Goal: Task Accomplishment & Management: Complete application form

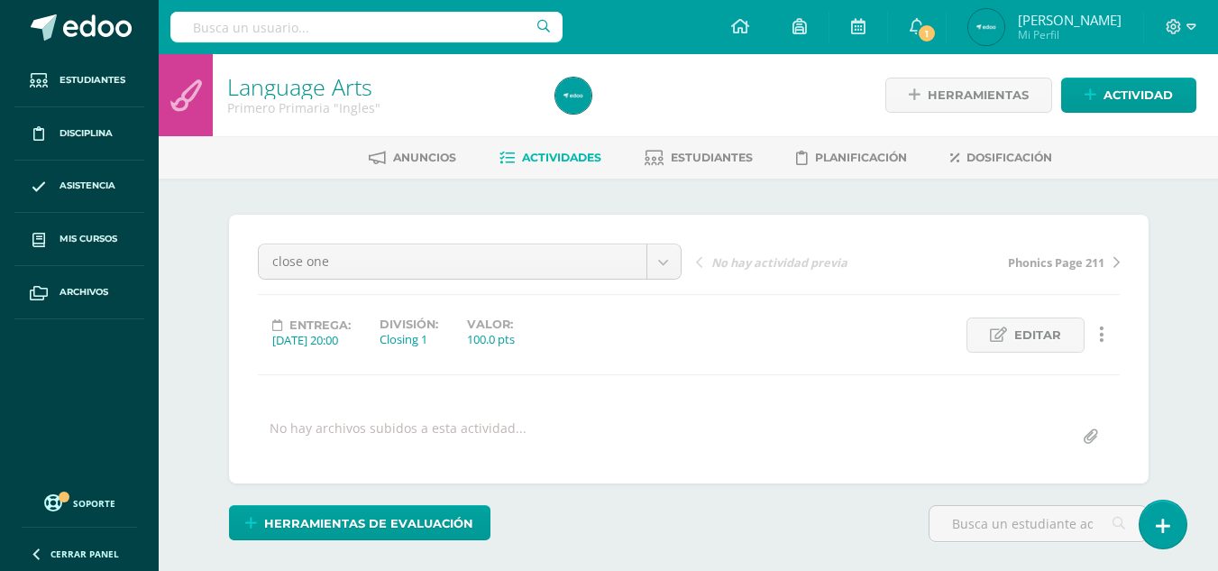
click at [557, 155] on span "Actividades" at bounding box center [561, 158] width 79 height 14
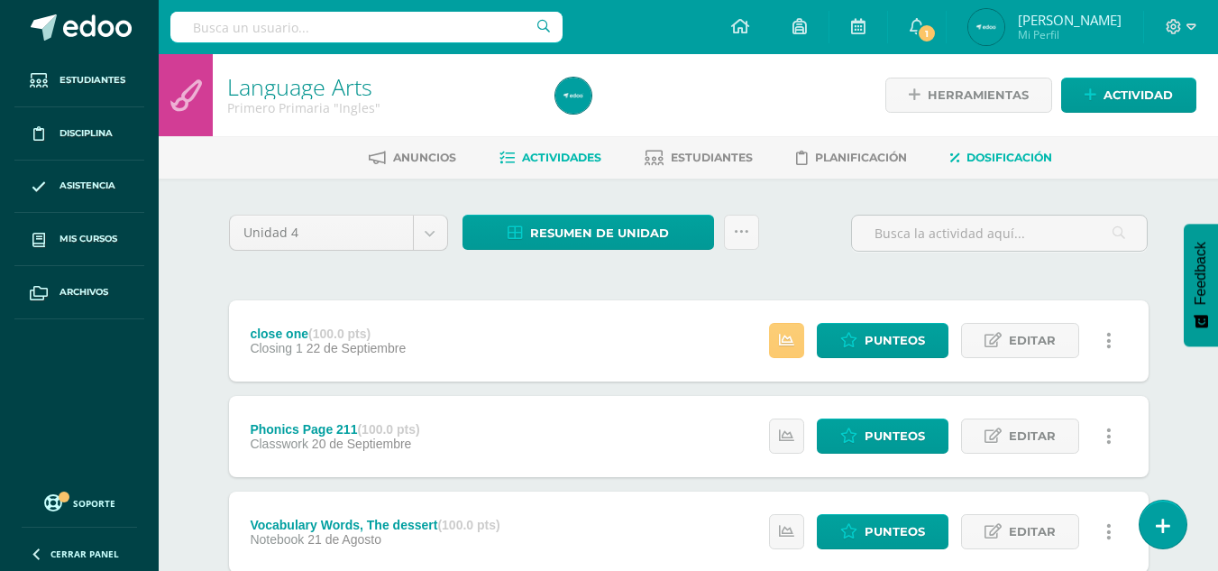
click at [1016, 144] on link "Dosificación" at bounding box center [1002, 157] width 102 height 29
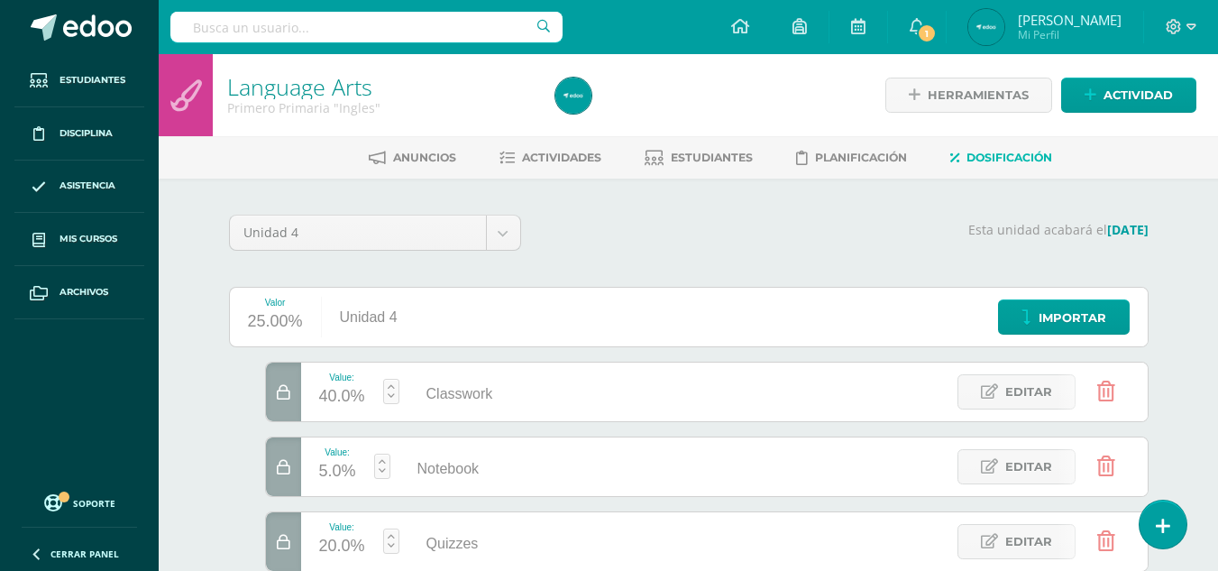
click at [201, 240] on div "Unidad 4 Unidad 1 Unidad 2 Unidad 3 Unidad 4 Esta unidad acabará el 10/11/2025 …" at bounding box center [689, 569] width 992 height 780
click at [529, 145] on link "Actividades" at bounding box center [551, 157] width 102 height 29
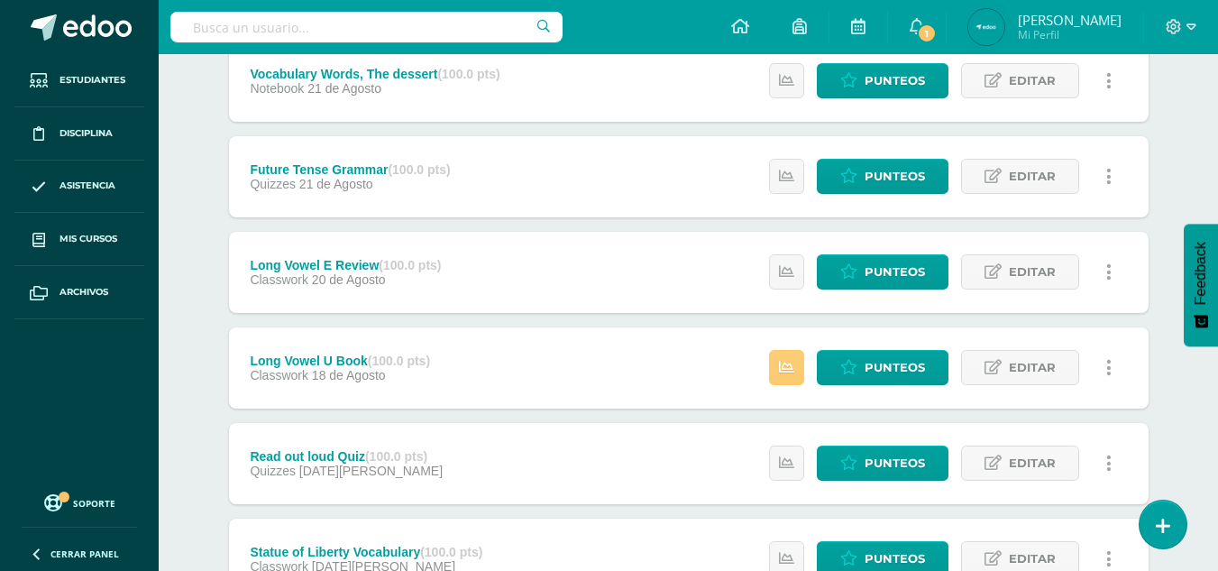
scroll to position [453, 0]
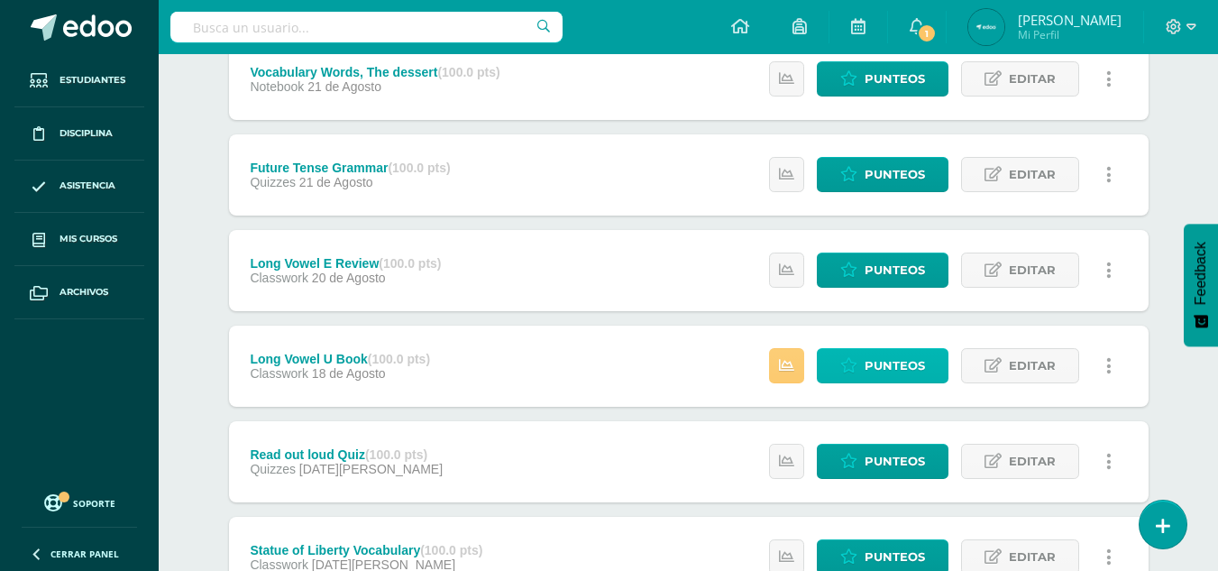
click at [885, 366] on span "Punteos" at bounding box center [895, 365] width 60 height 33
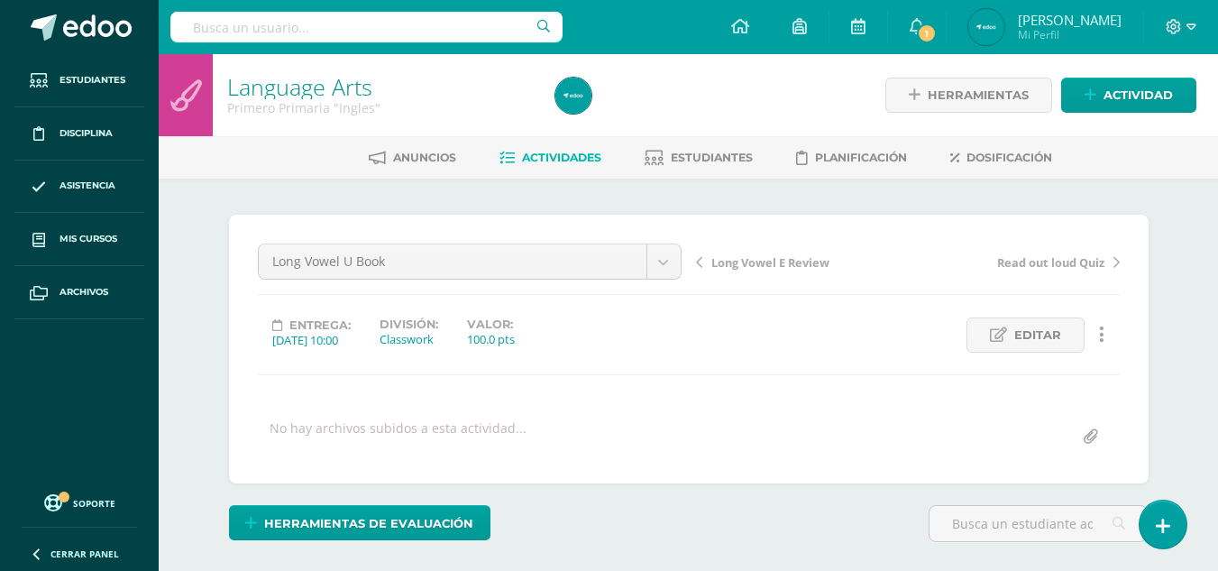
click at [512, 153] on link "Actividades" at bounding box center [551, 157] width 102 height 29
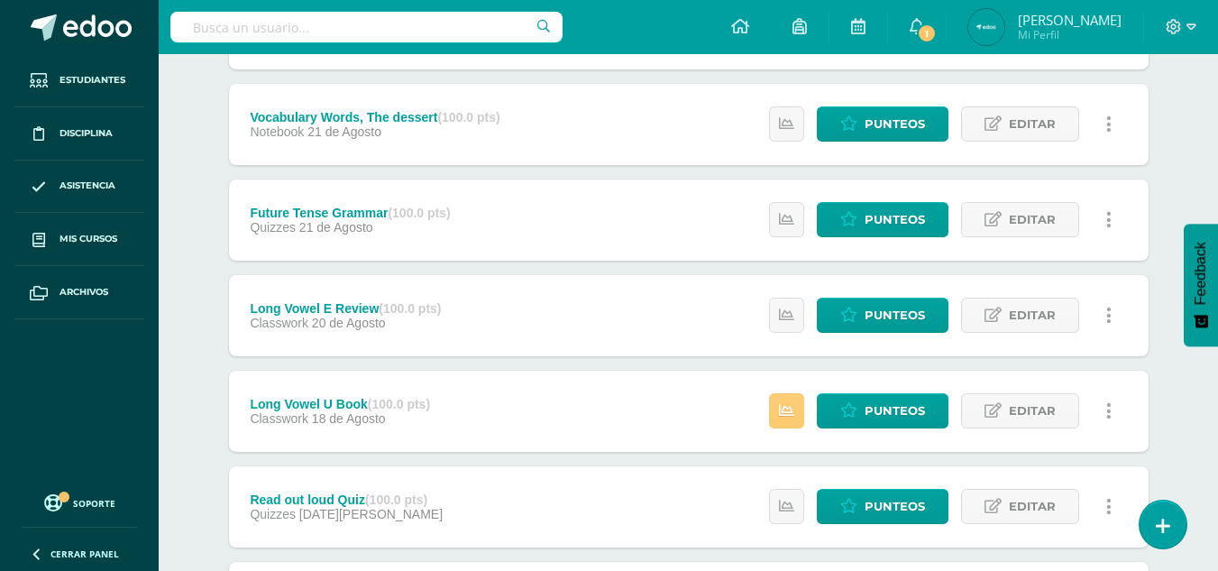
scroll to position [409, 0]
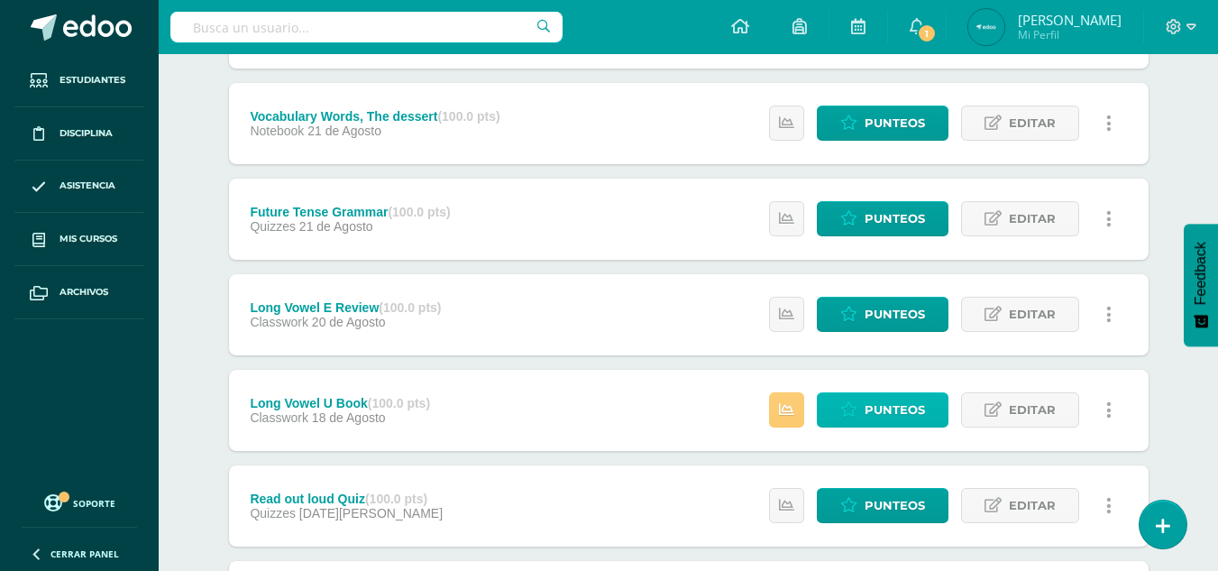
click at [881, 409] on span "Punteos" at bounding box center [895, 409] width 60 height 33
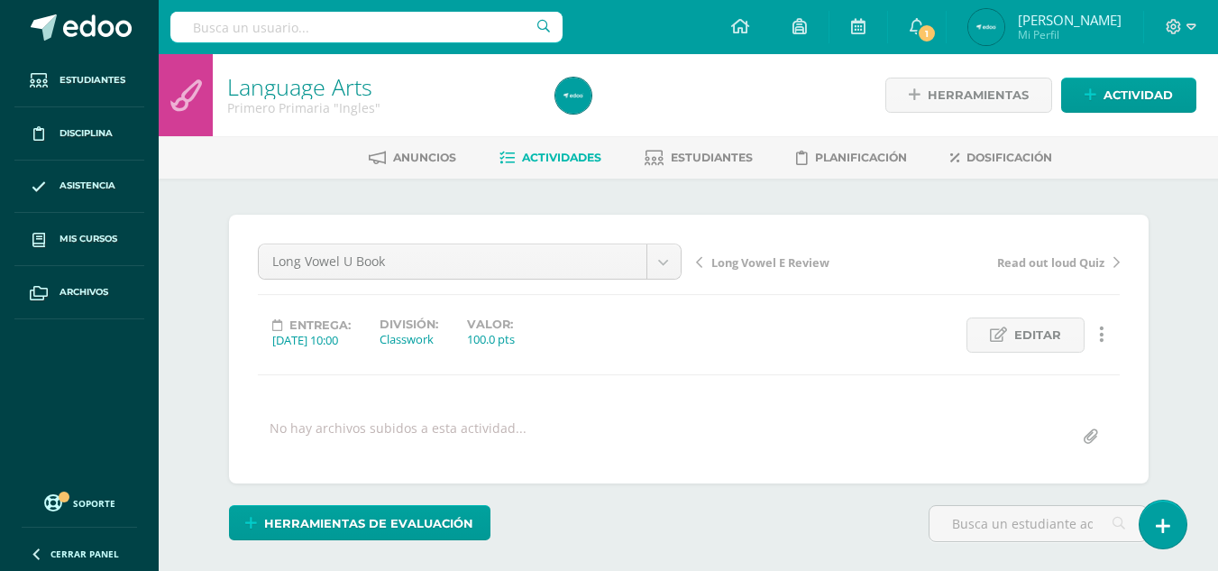
click at [559, 164] on span "Actividades" at bounding box center [561, 158] width 79 height 14
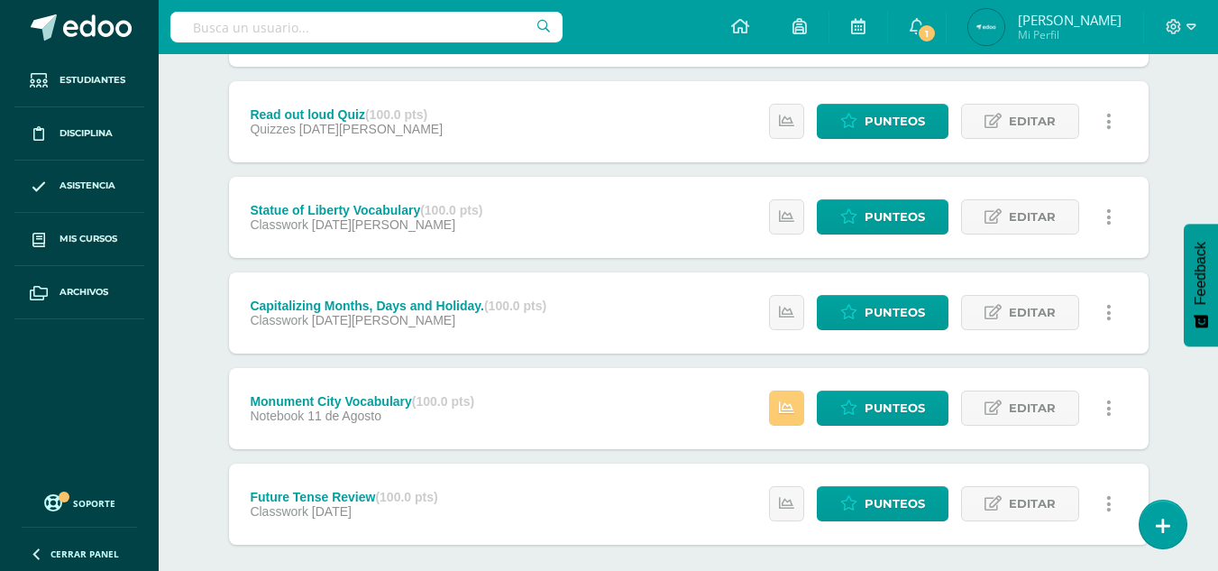
scroll to position [887, 0]
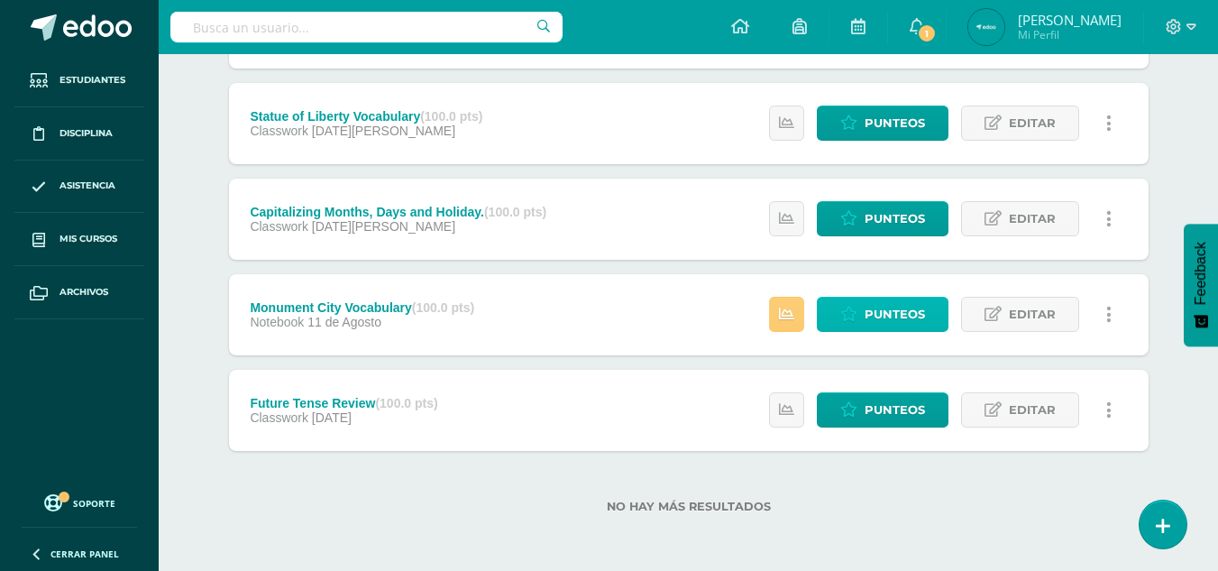
click at [889, 299] on span "Punteos" at bounding box center [895, 314] width 60 height 33
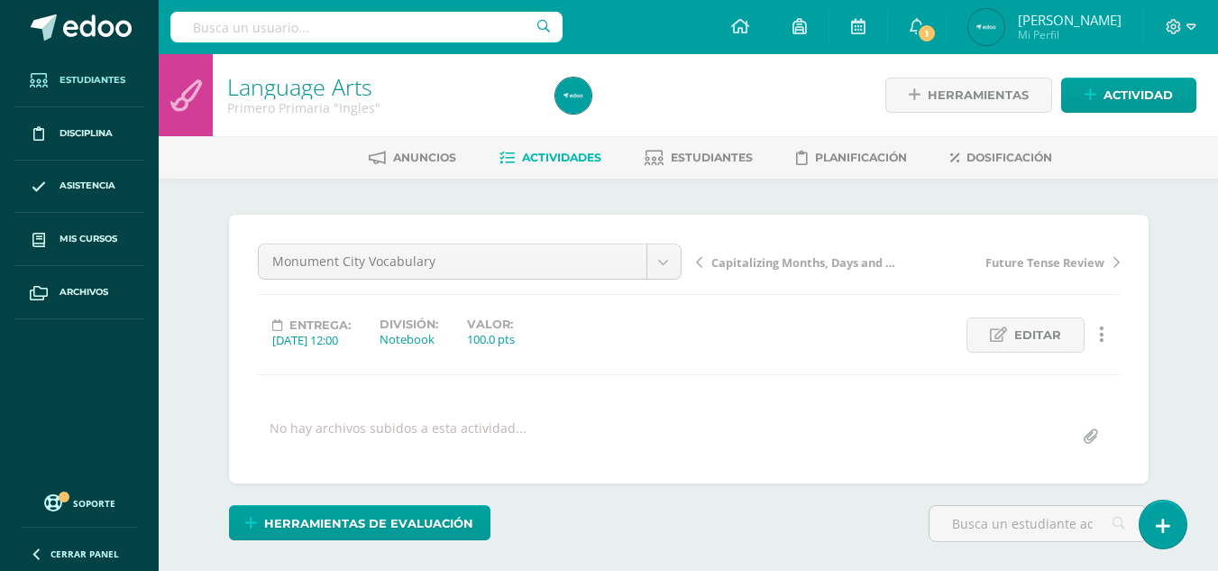
click at [73, 91] on link "Estudiantes" at bounding box center [79, 80] width 130 height 53
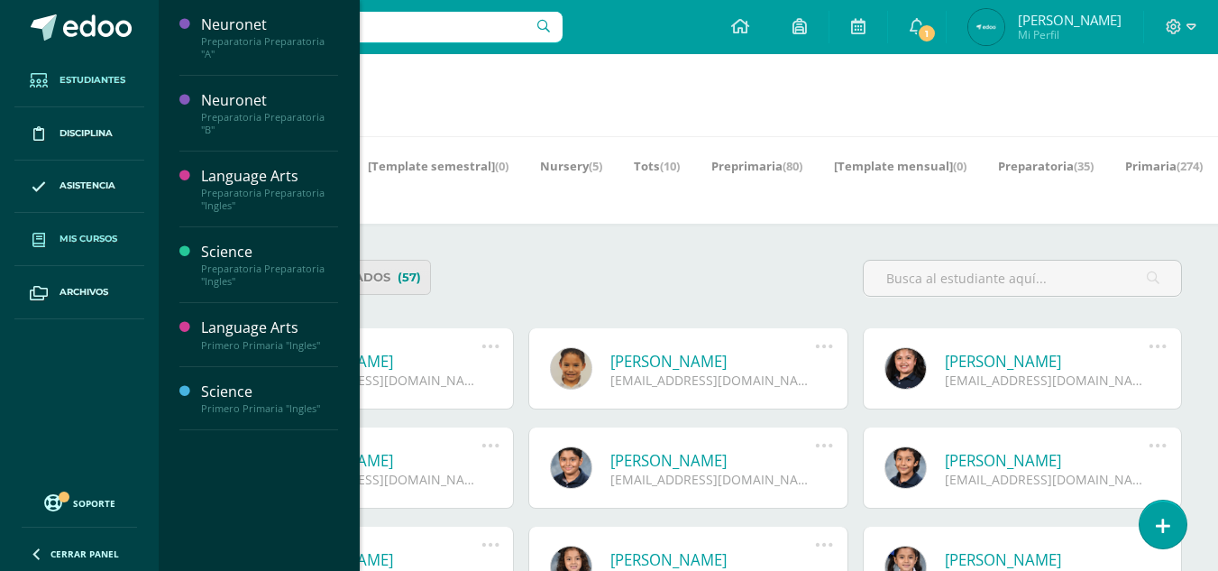
click at [67, 216] on link "Mis cursos" at bounding box center [79, 239] width 130 height 53
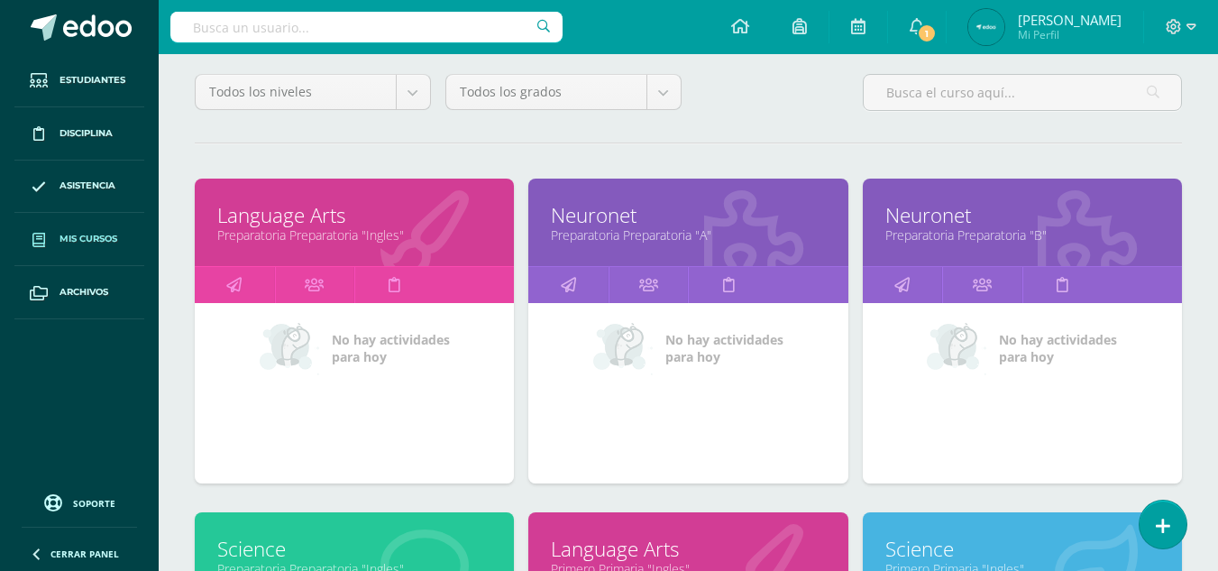
scroll to position [158, 0]
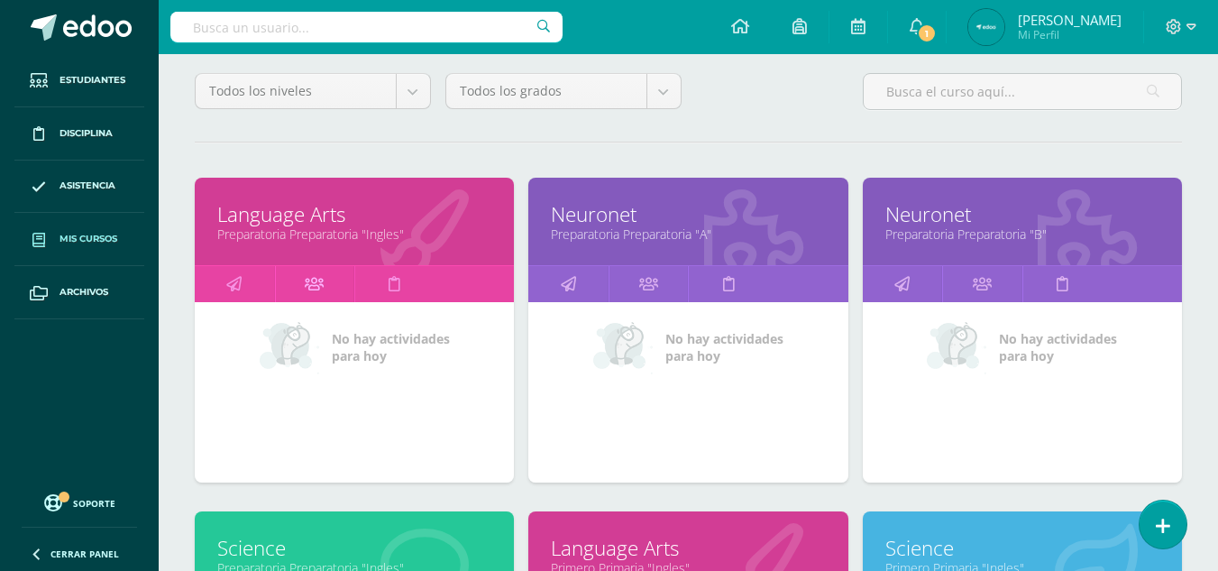
click at [309, 281] on icon at bounding box center [314, 283] width 19 height 35
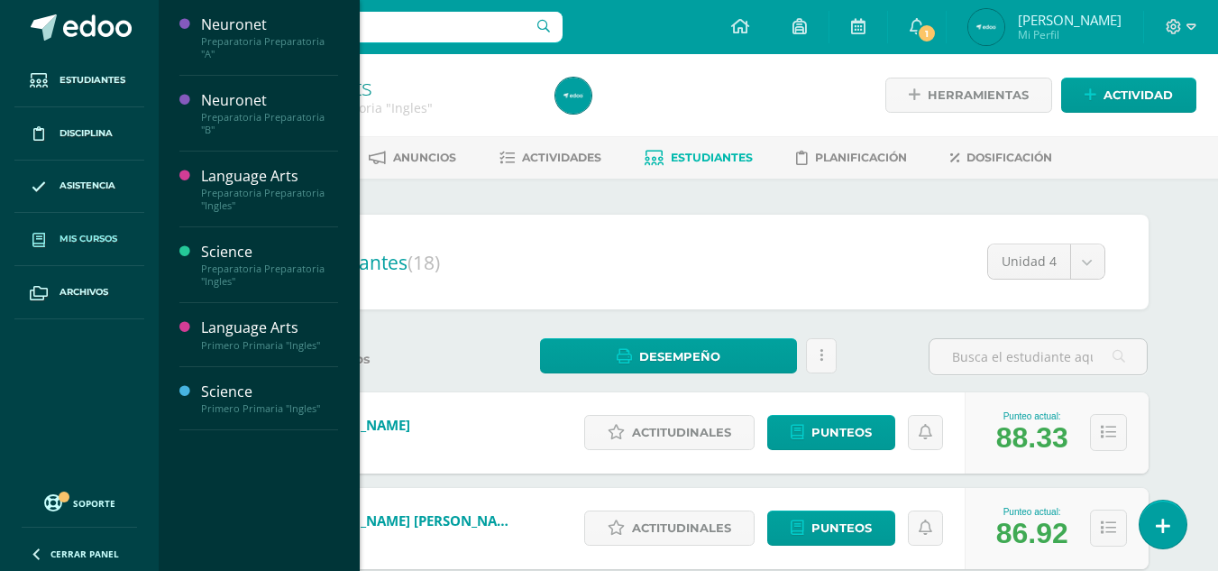
click at [83, 233] on span "Mis cursos" at bounding box center [89, 239] width 58 height 14
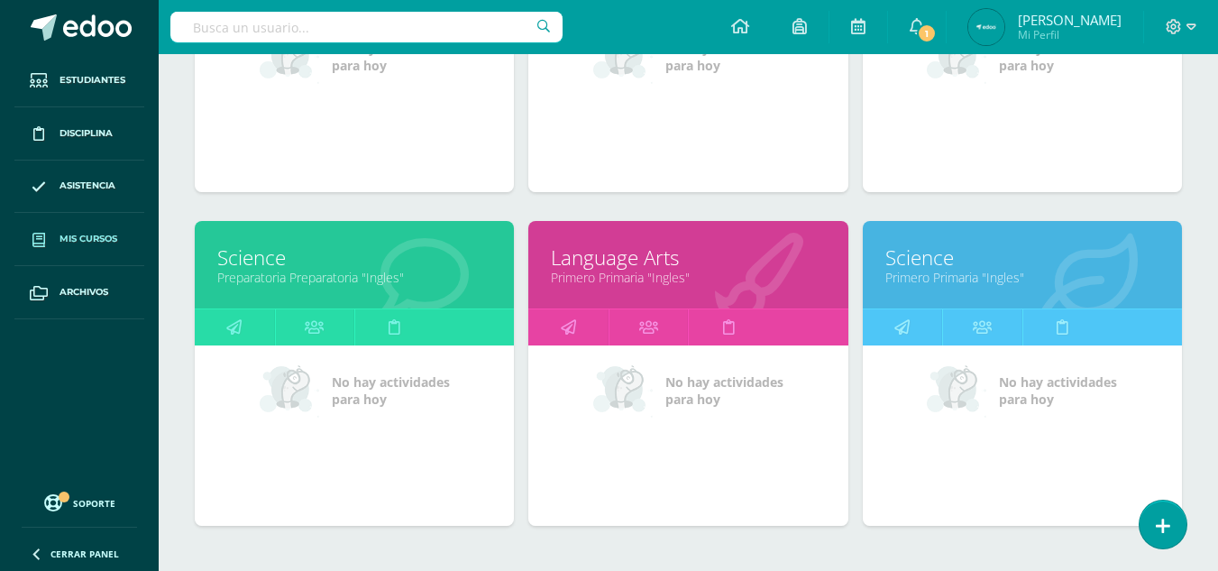
scroll to position [449, 0]
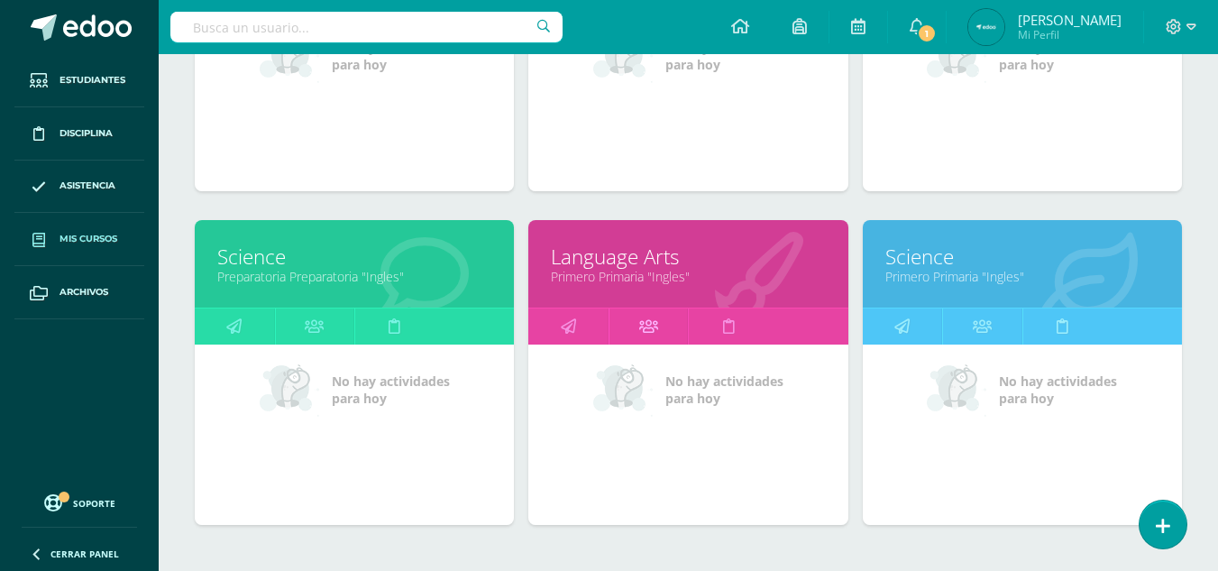
click at [635, 316] on link at bounding box center [649, 326] width 80 height 36
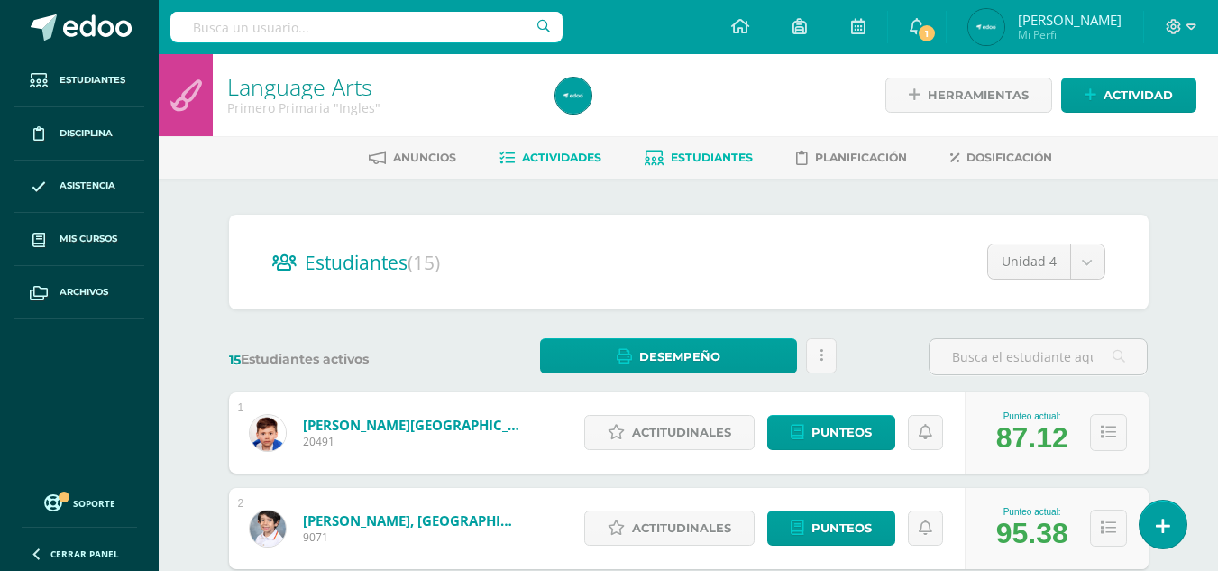
click at [545, 151] on span "Actividades" at bounding box center [561, 158] width 79 height 14
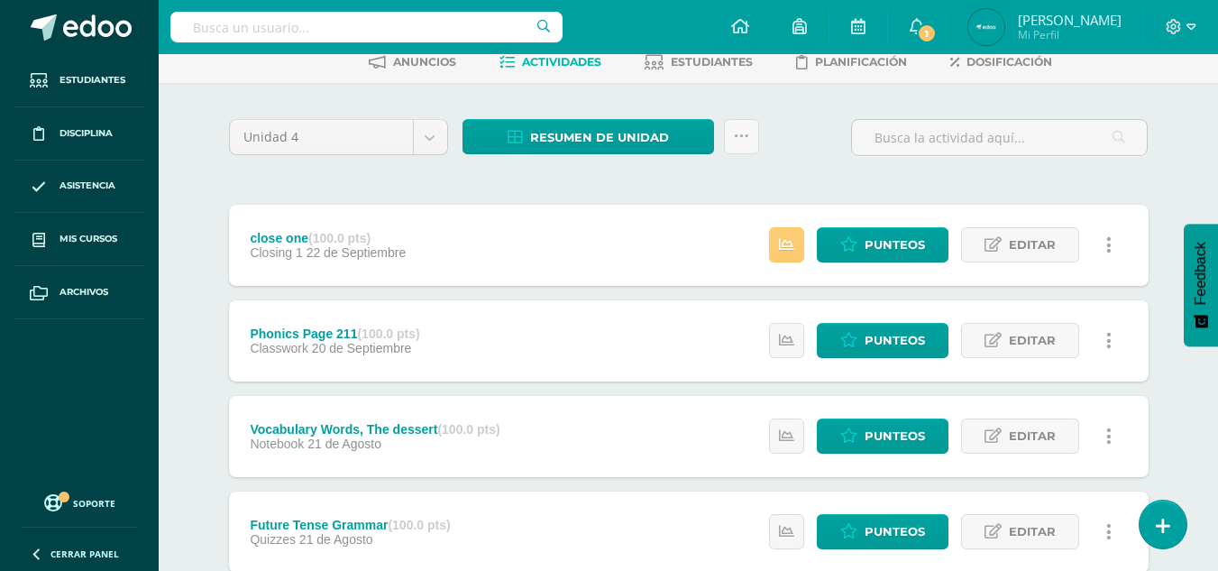
scroll to position [161, 0]
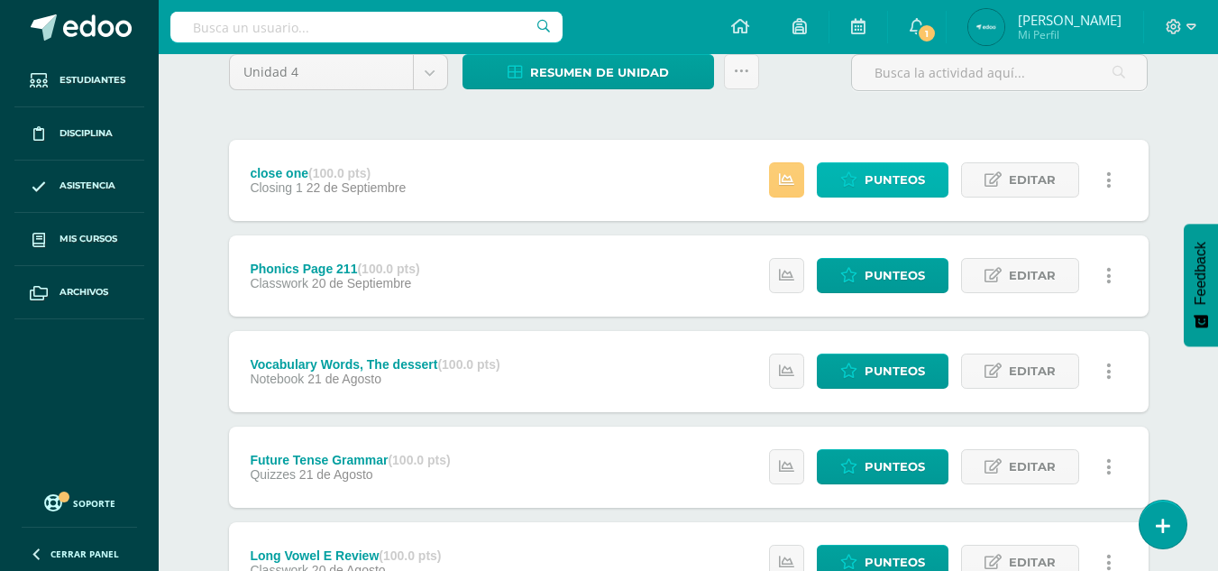
click at [887, 173] on span "Punteos" at bounding box center [895, 179] width 60 height 33
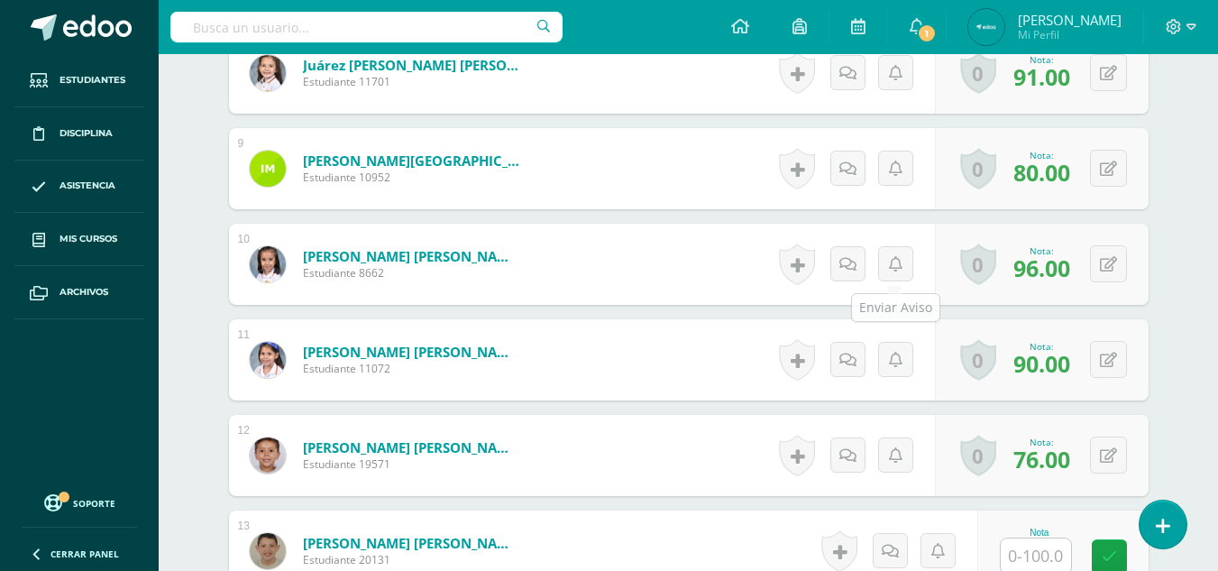
scroll to position [1387, 0]
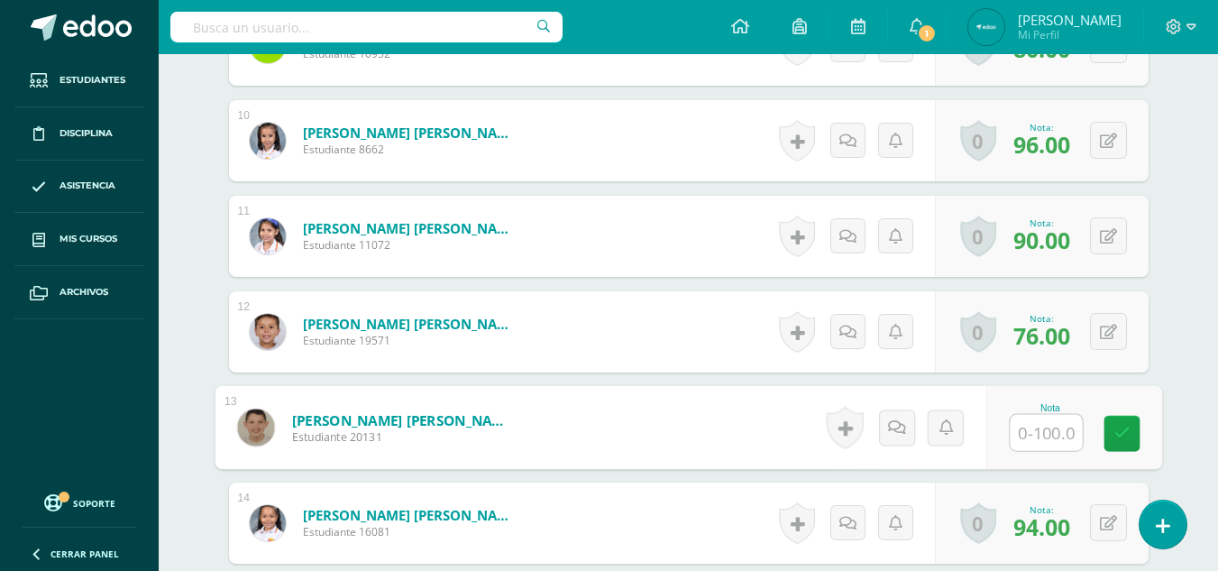
click at [1042, 434] on input "text" at bounding box center [1046, 433] width 72 height 36
type input "65"
click at [1114, 437] on icon at bounding box center [1122, 433] width 16 height 15
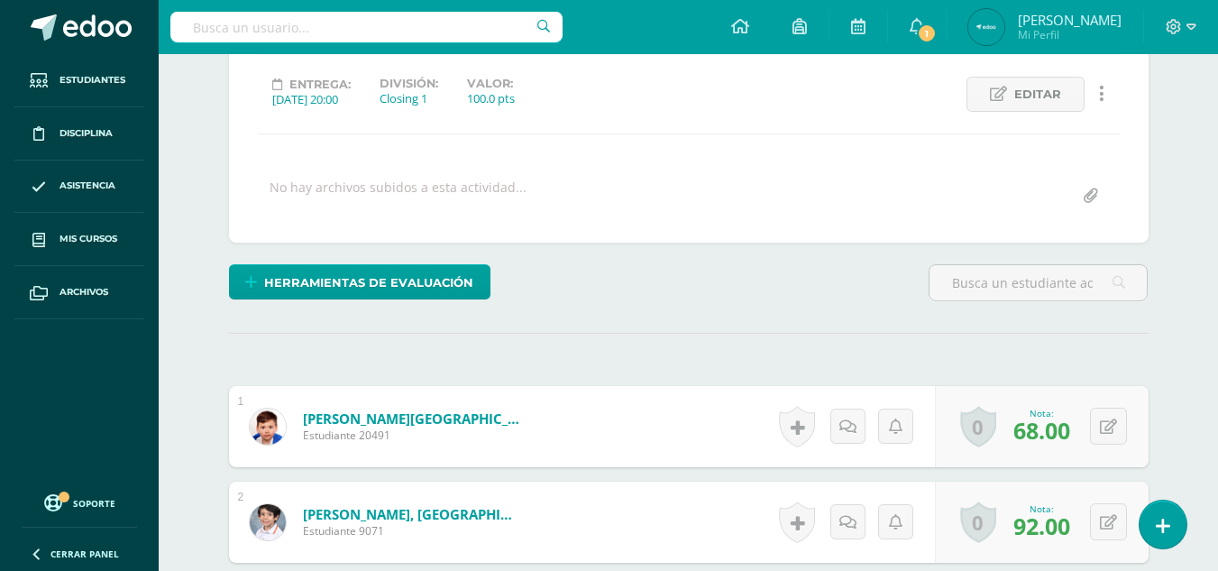
scroll to position [0, 0]
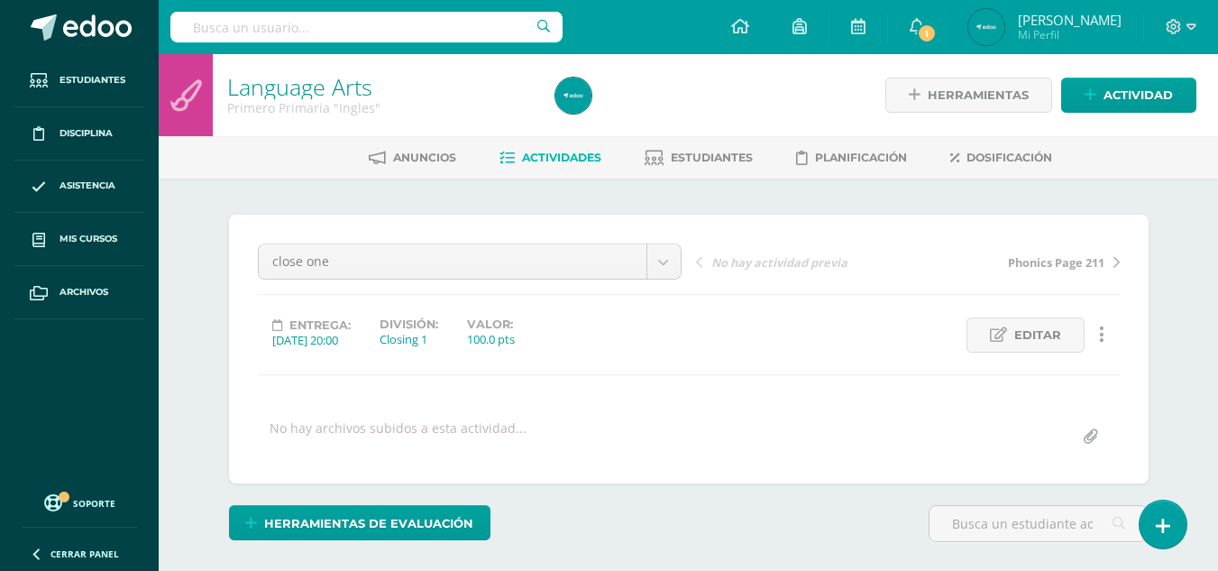
click at [568, 146] on link "Actividades" at bounding box center [551, 157] width 102 height 29
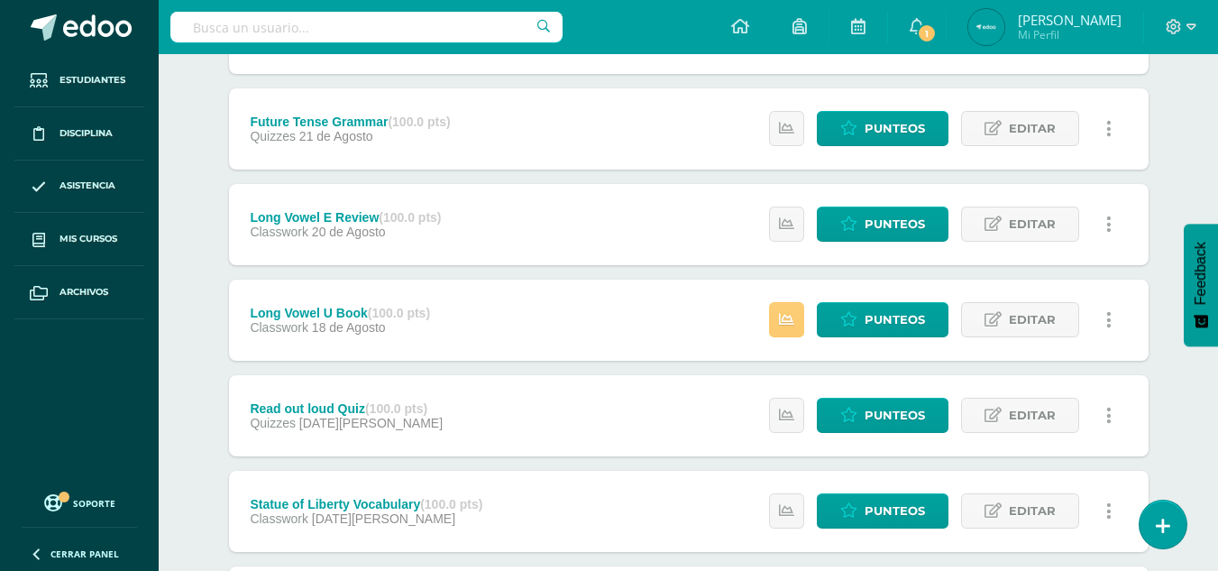
scroll to position [500, 0]
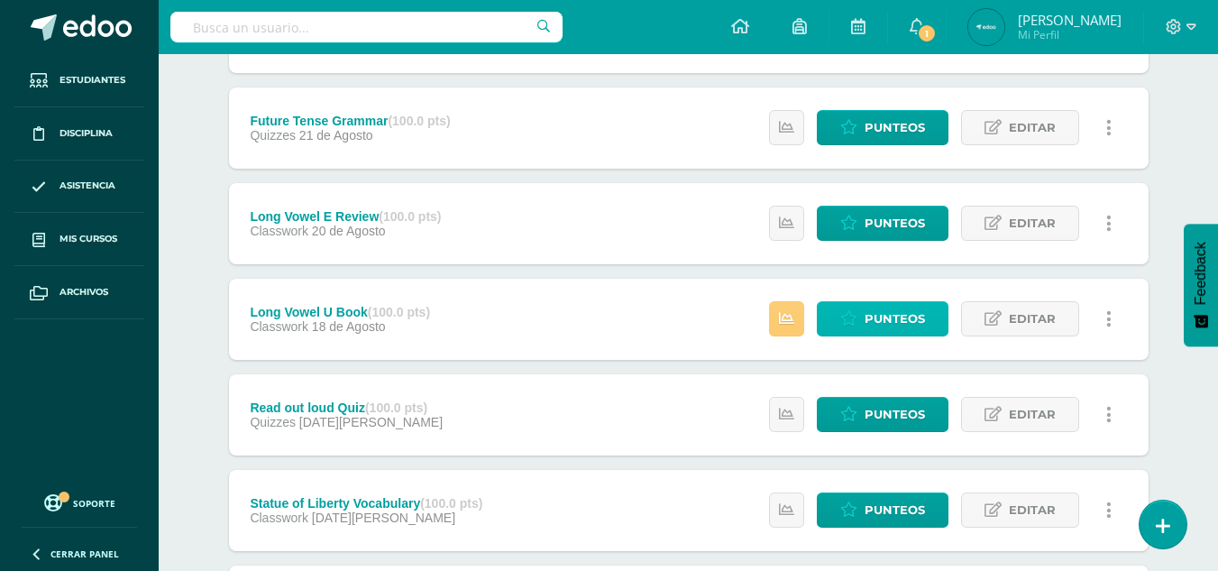
click at [889, 324] on span "Punteos" at bounding box center [895, 318] width 60 height 33
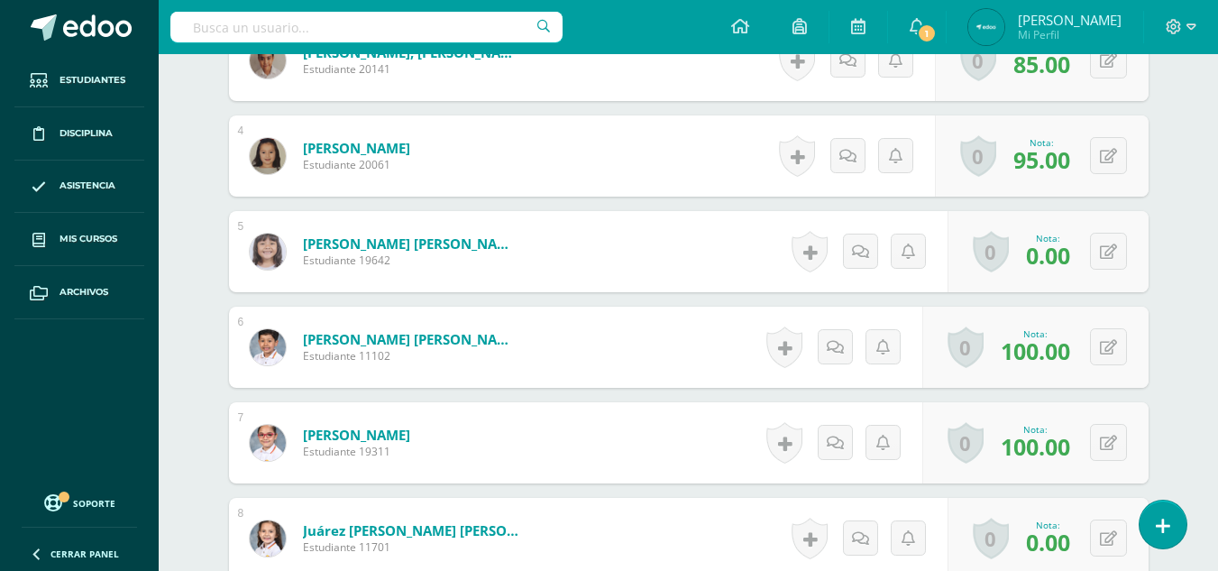
scroll to position [800, 0]
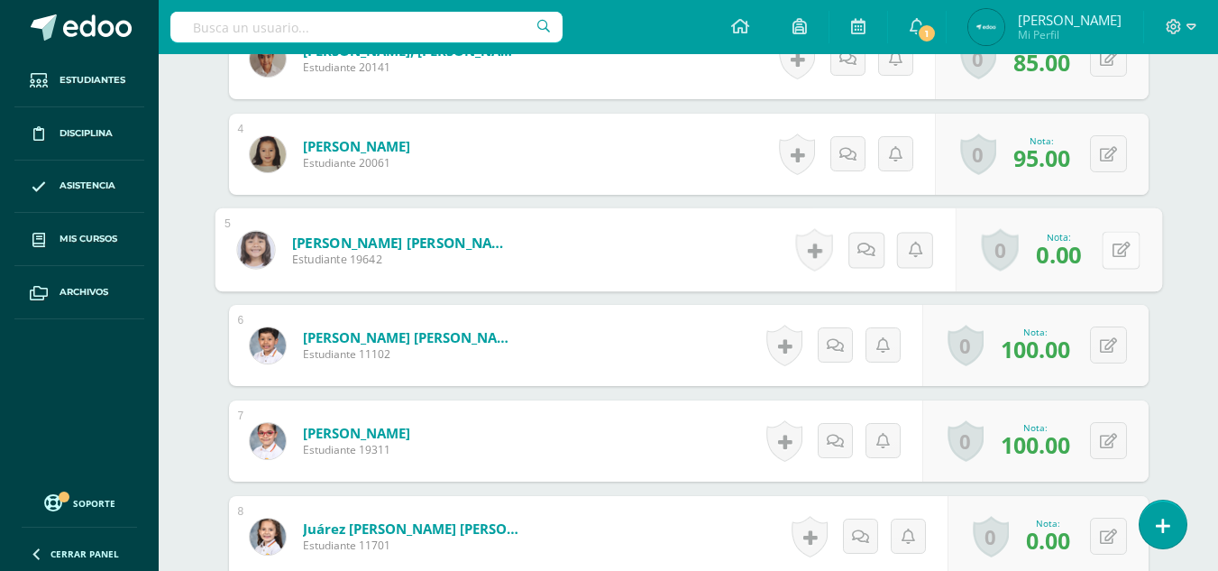
click at [1105, 236] on button at bounding box center [1121, 250] width 38 height 38
click at [1024, 246] on input "0.00" at bounding box center [997, 255] width 72 height 36
type input "0"
click at [1074, 267] on link at bounding box center [1073, 256] width 36 height 36
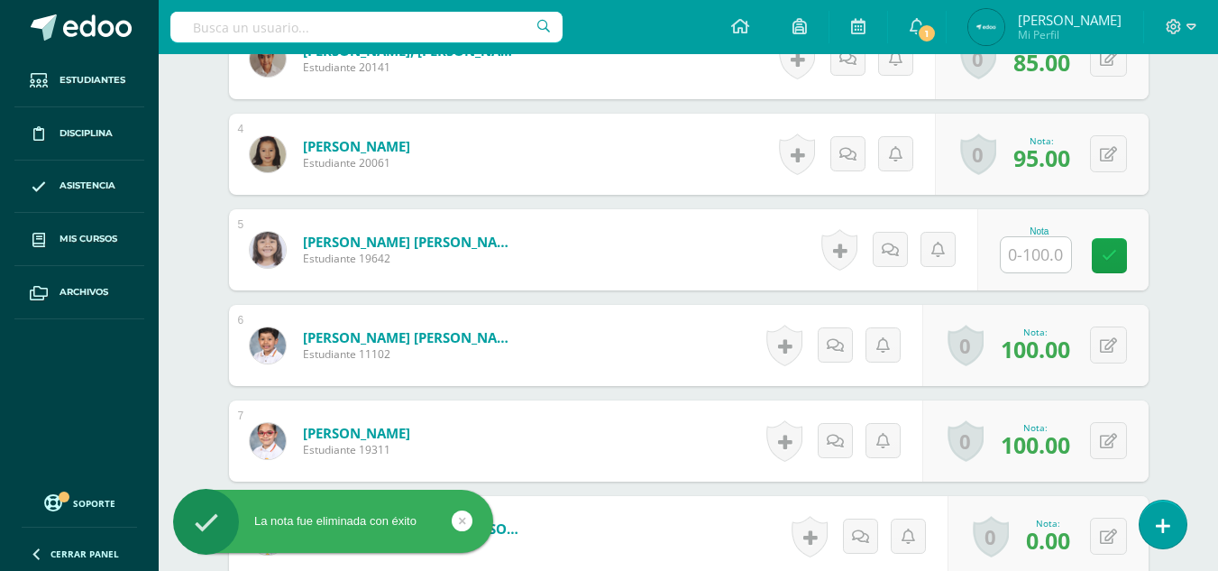
click at [1203, 337] on div "Language Arts Primero Primaria "Ingles" Herramientas Detalle de asistencias Act…" at bounding box center [689, 353] width 1060 height 2199
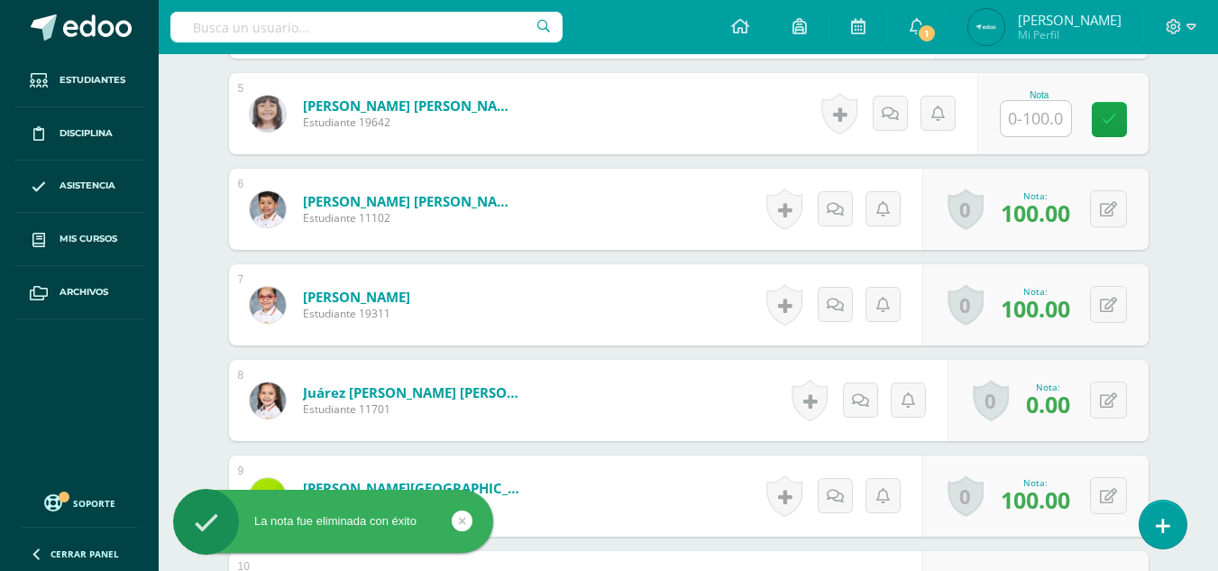
scroll to position [958, 0]
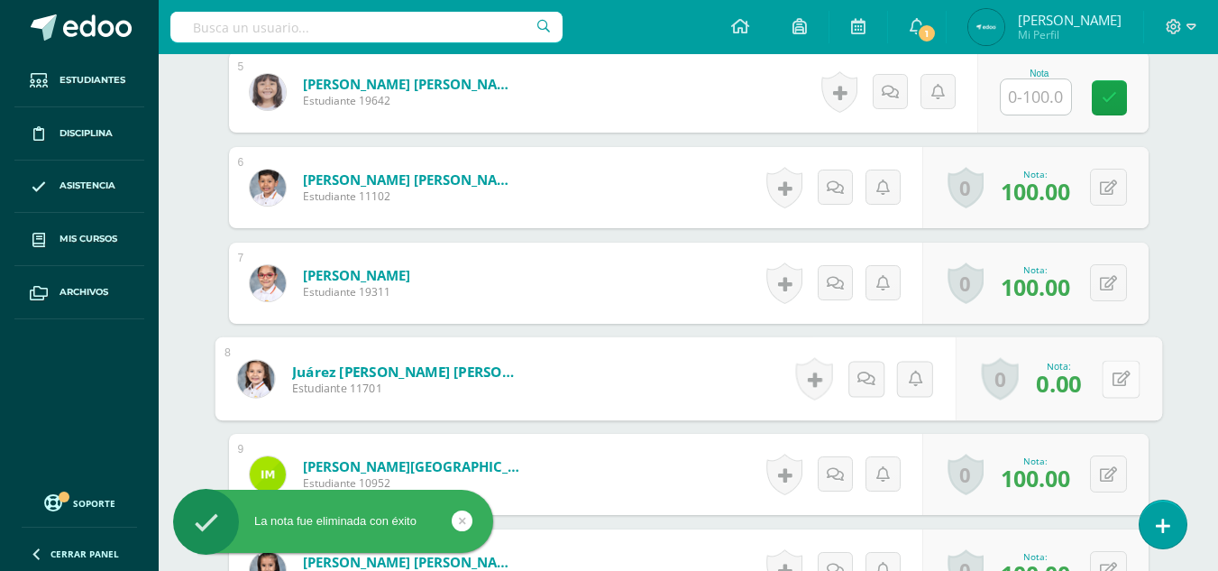
click at [1112, 375] on icon at bounding box center [1121, 378] width 18 height 15
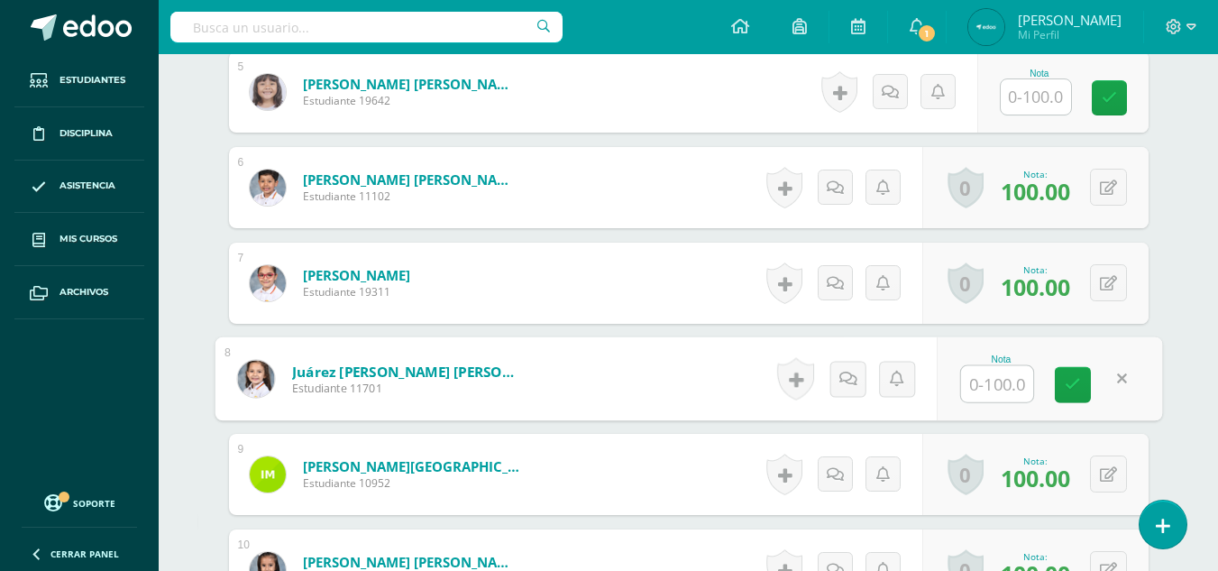
type input "8"
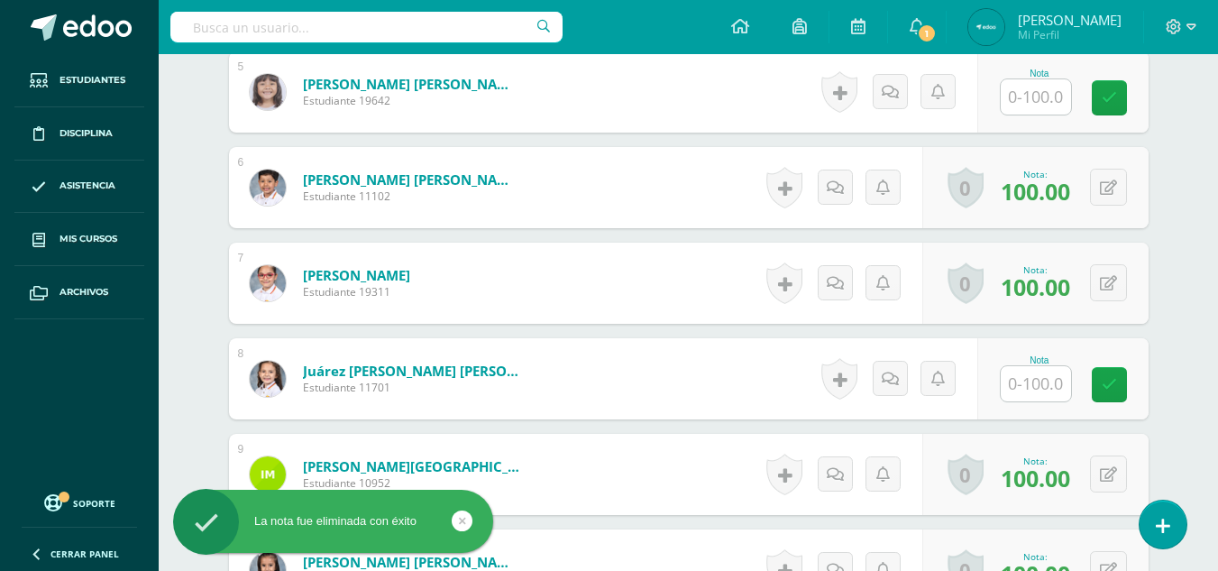
click at [1185, 433] on div "Language Arts Primero Primaria "Ingles" Herramientas Detalle de asistencias Act…" at bounding box center [689, 195] width 1060 height 2199
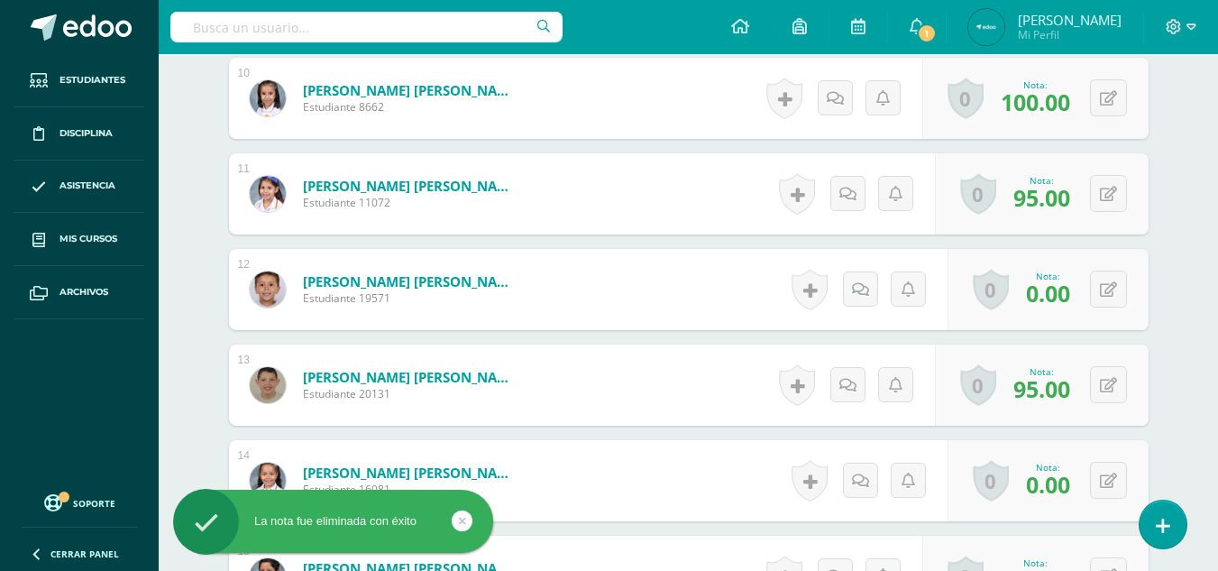
scroll to position [1431, 0]
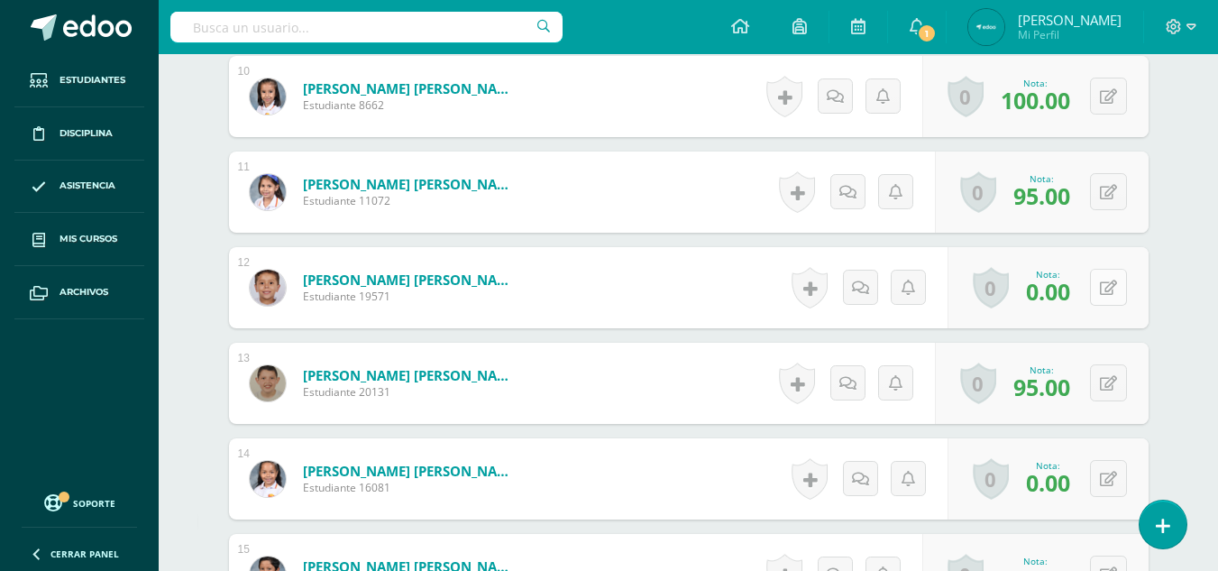
click at [1104, 292] on button at bounding box center [1108, 287] width 37 height 37
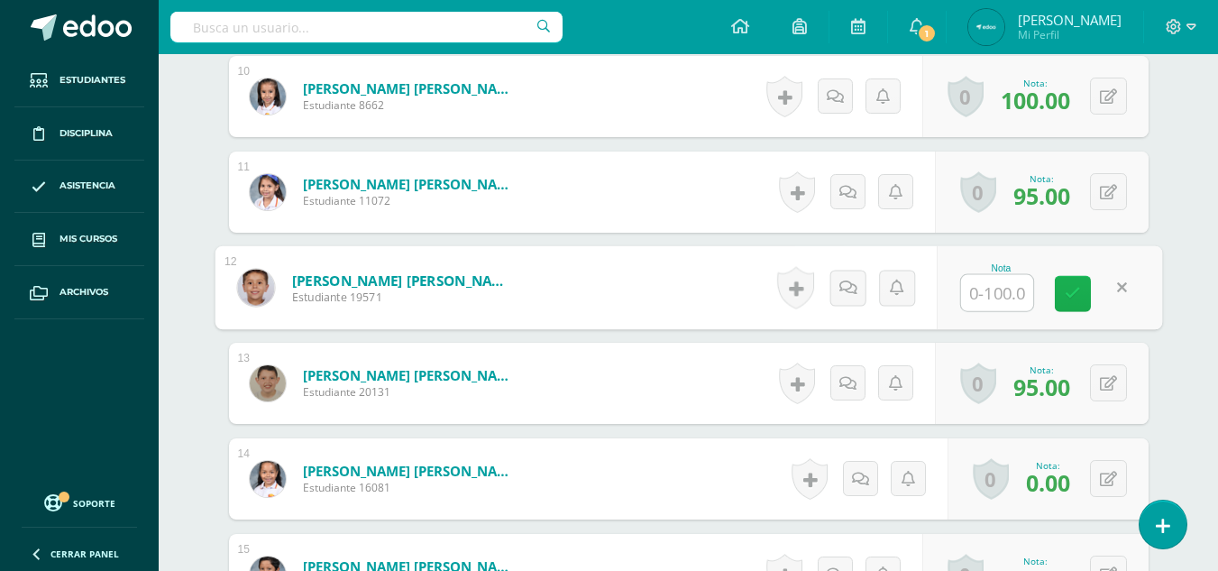
click at [1071, 295] on icon at bounding box center [1073, 293] width 16 height 15
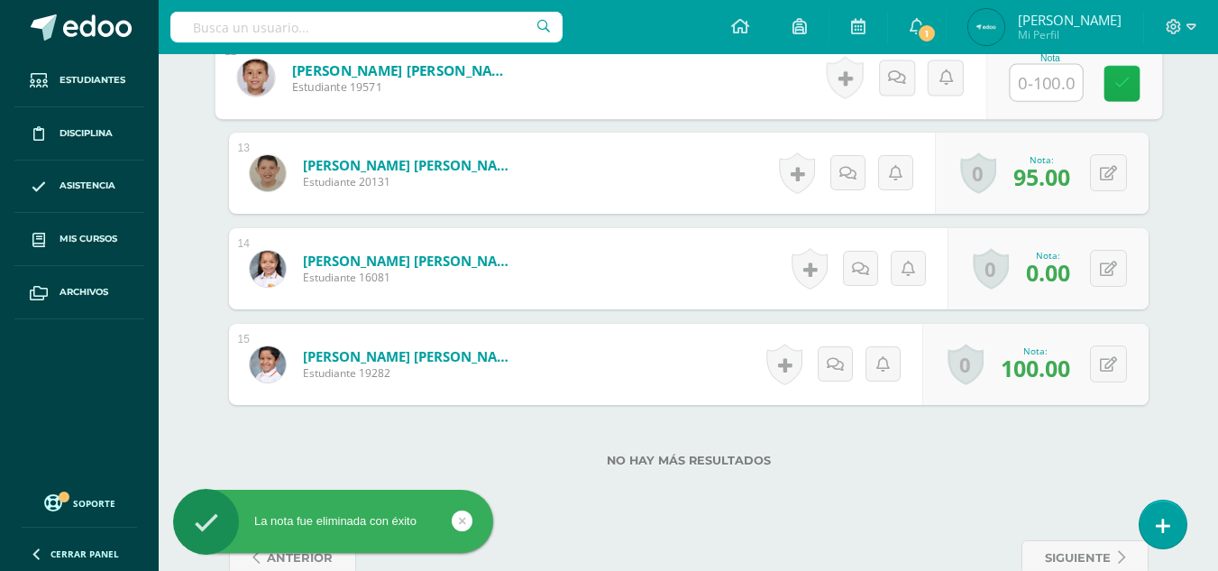
scroll to position [1642, 0]
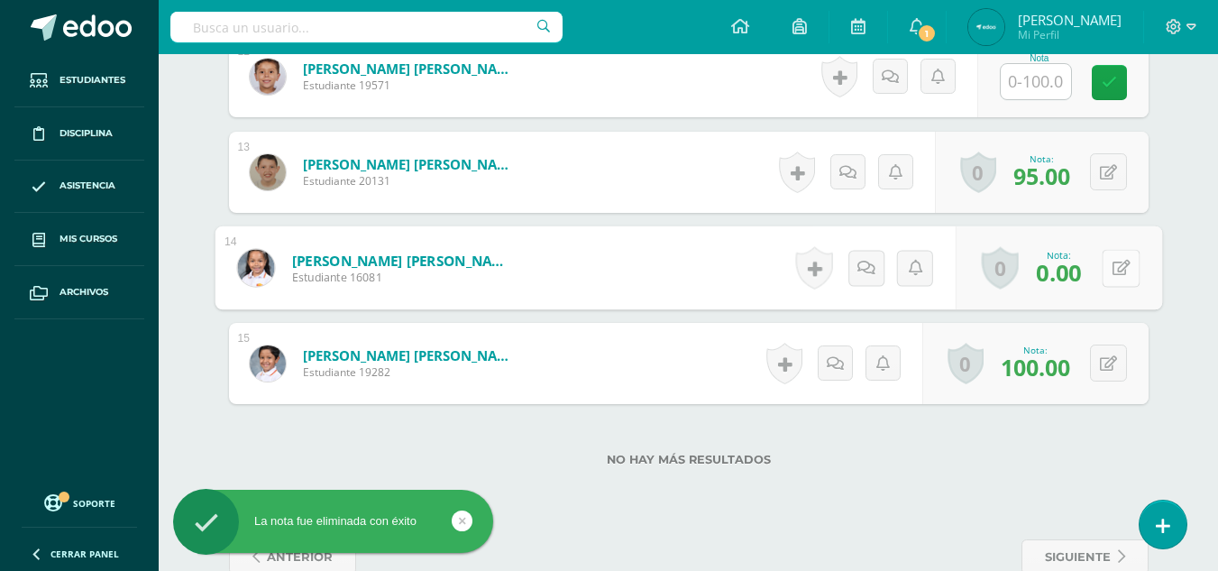
click at [1093, 271] on div "0 Logros Logros obtenidos Aún no hay logros agregados Nota: 0.00" at bounding box center [1058, 268] width 207 height 84
click at [1062, 276] on span "0.00" at bounding box center [1048, 271] width 44 height 31
click at [1097, 274] on div "0 Logros Logros obtenidos Aún no hay logros agregados Nota: 0.00" at bounding box center [1058, 268] width 207 height 84
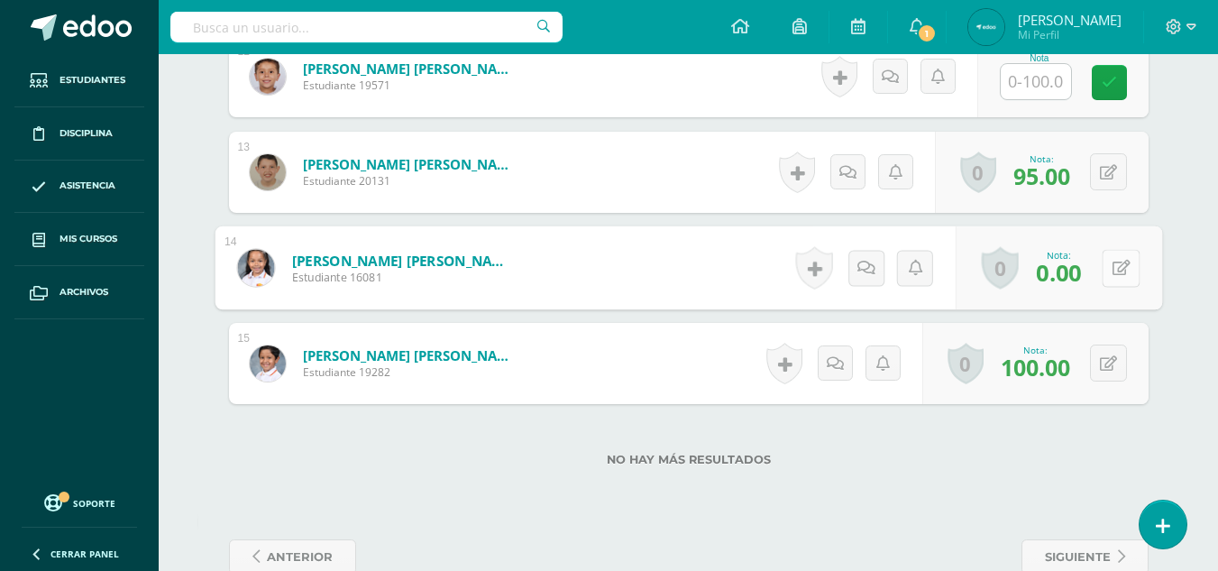
click at [1123, 261] on icon at bounding box center [1121, 267] width 18 height 15
click at [1075, 256] on link at bounding box center [1073, 274] width 36 height 36
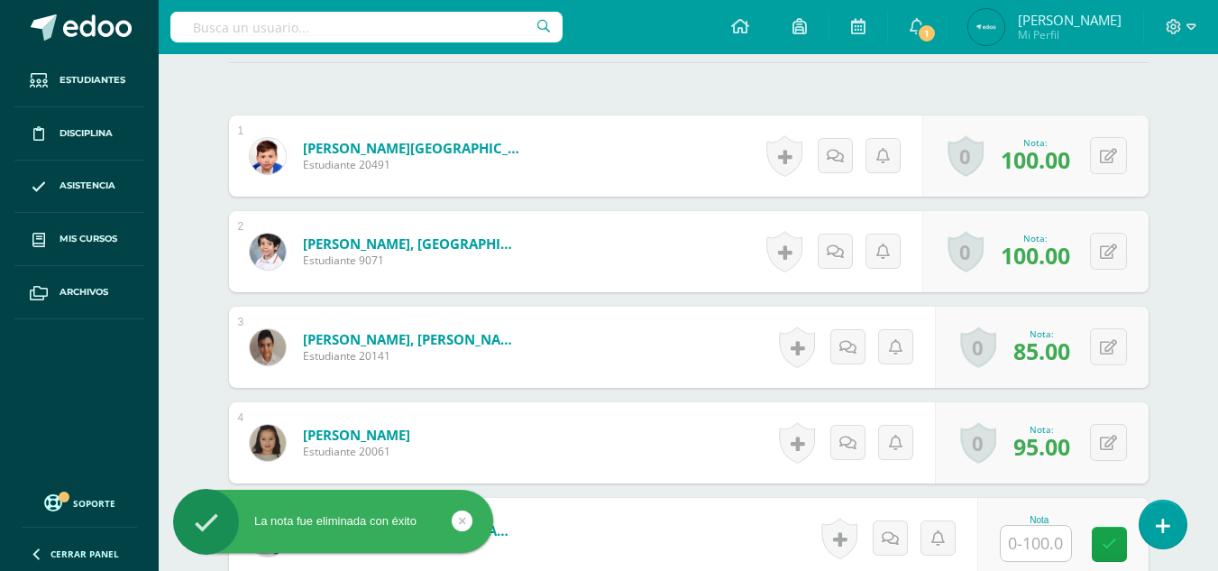
scroll to position [0, 0]
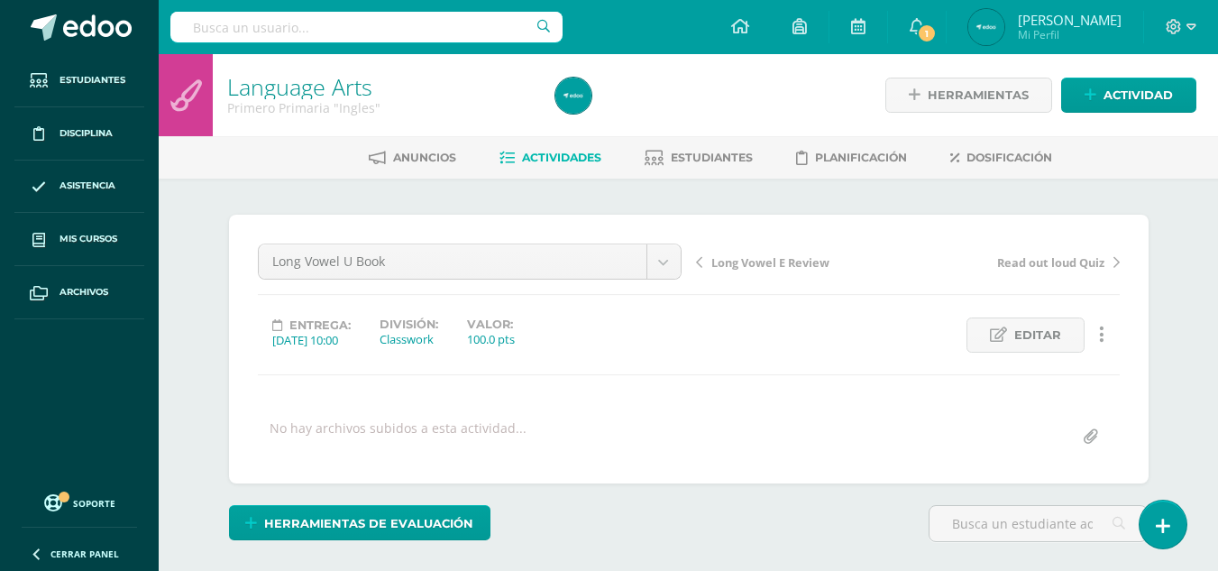
click at [571, 159] on span "Actividades" at bounding box center [561, 158] width 79 height 14
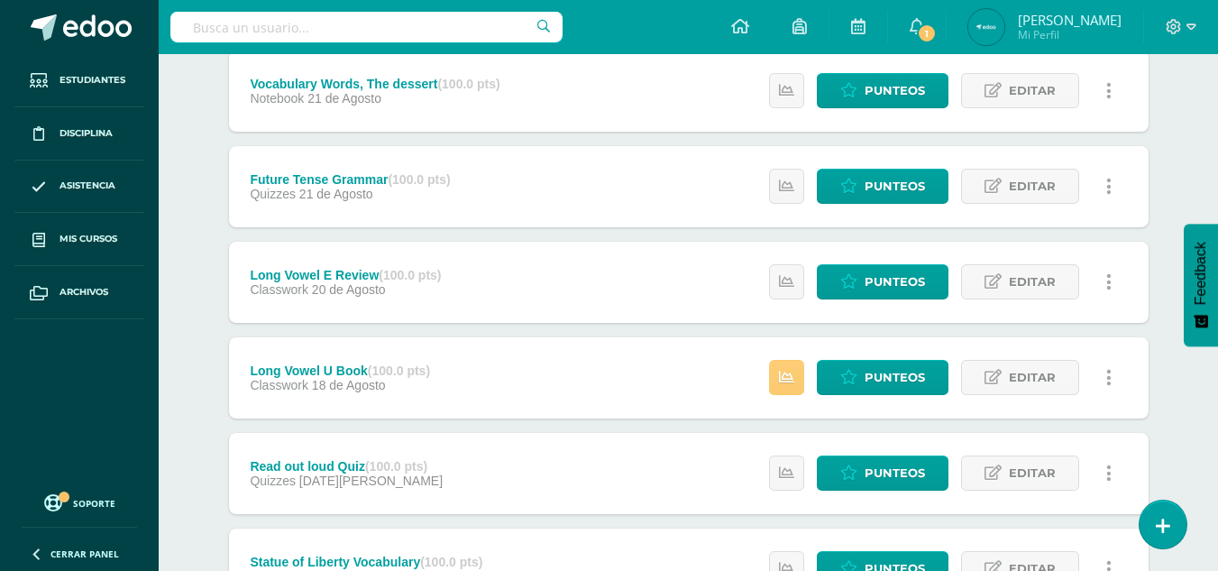
scroll to position [450, 0]
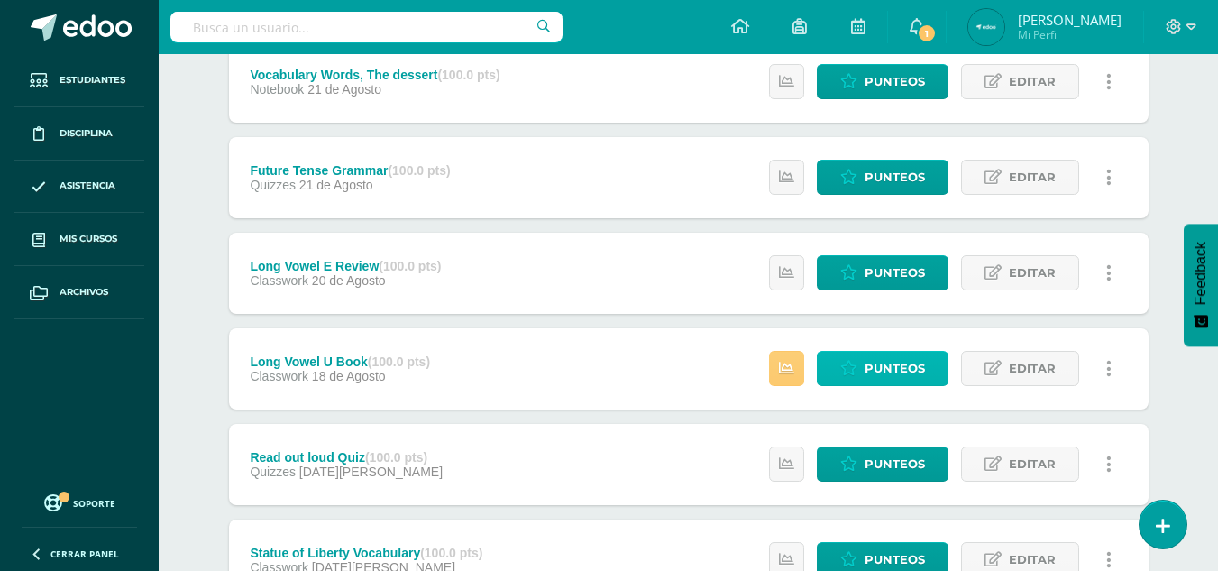
click at [915, 355] on span "Punteos" at bounding box center [895, 368] width 60 height 33
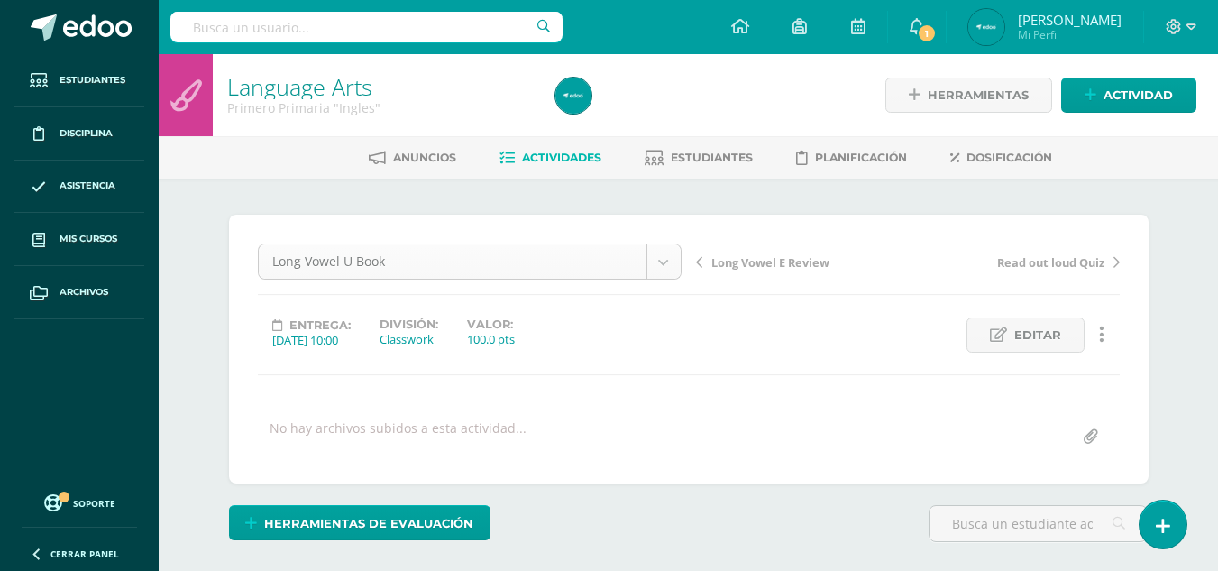
scroll to position [23, 0]
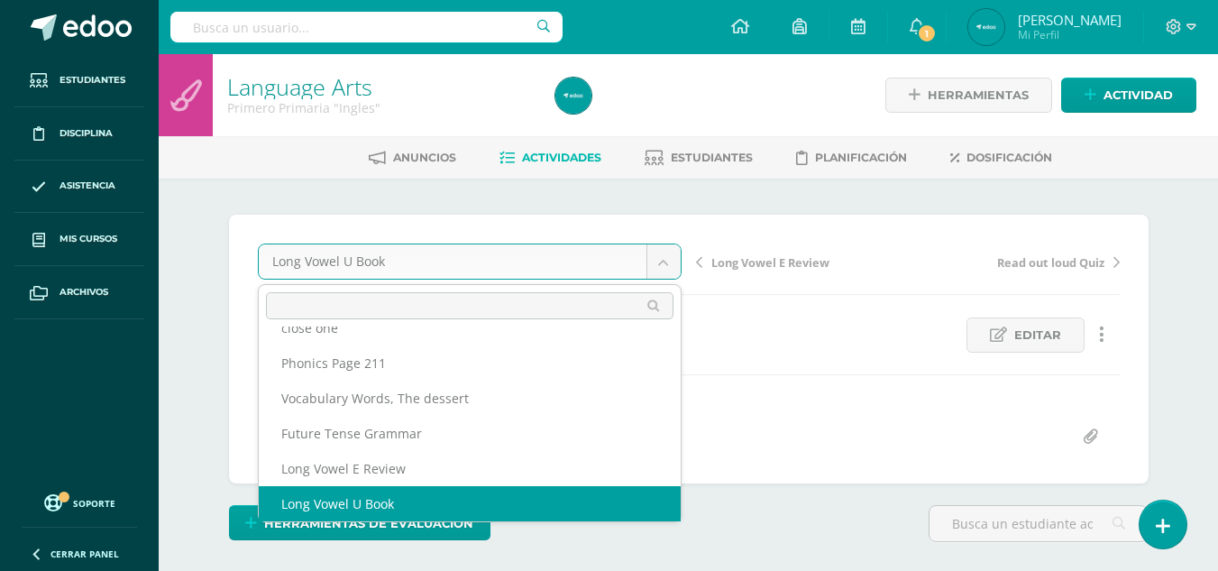
scroll to position [0, 0]
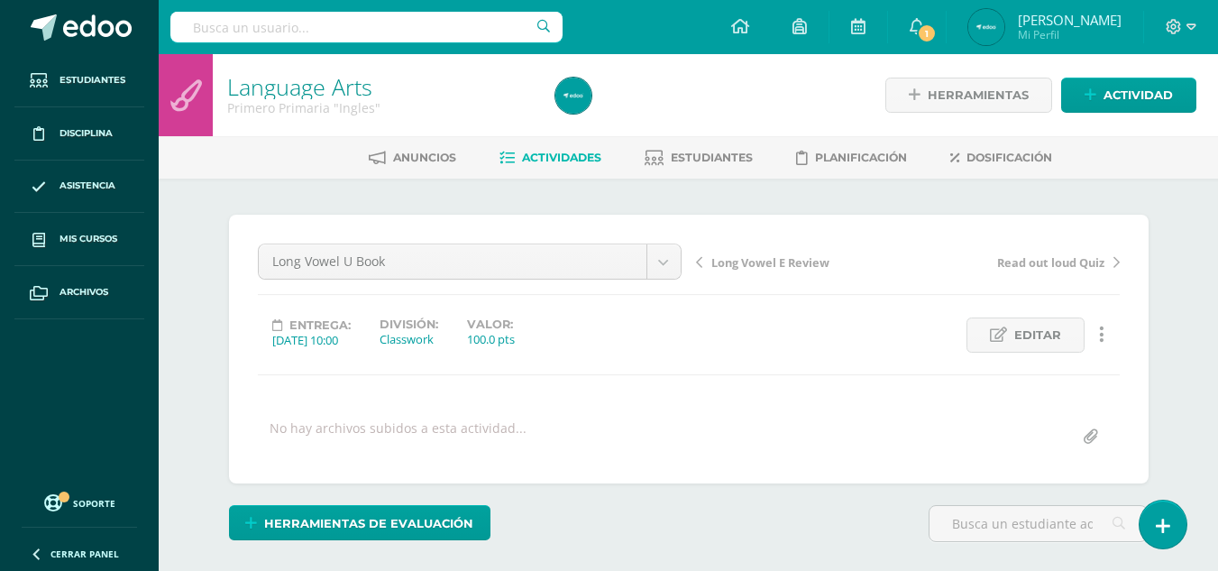
click at [582, 155] on span "Actividades" at bounding box center [561, 158] width 79 height 14
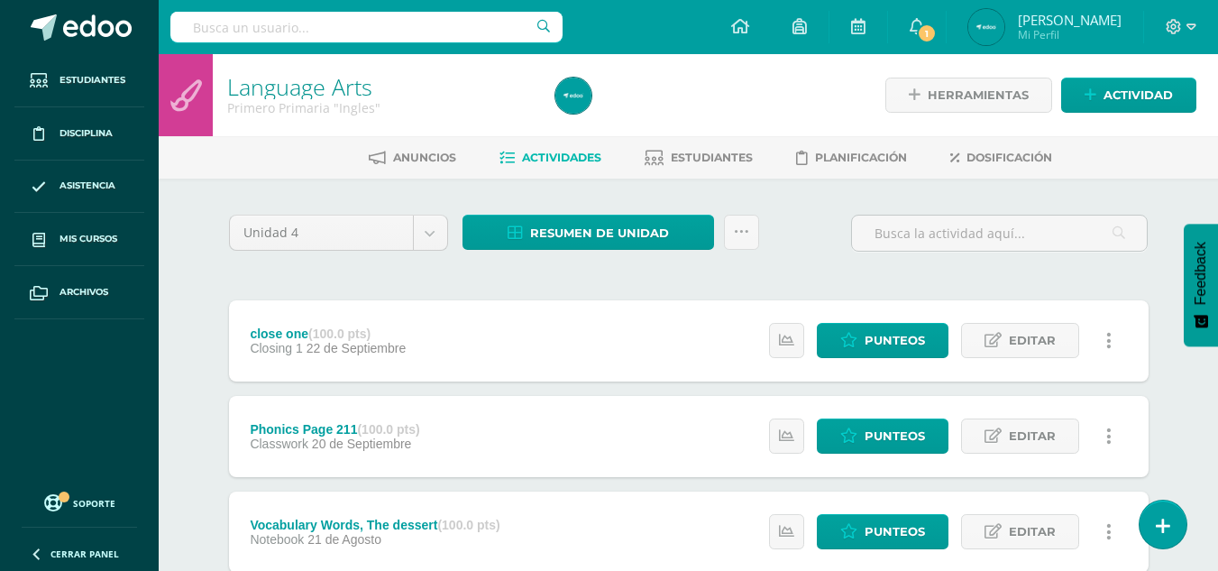
scroll to position [4, 0]
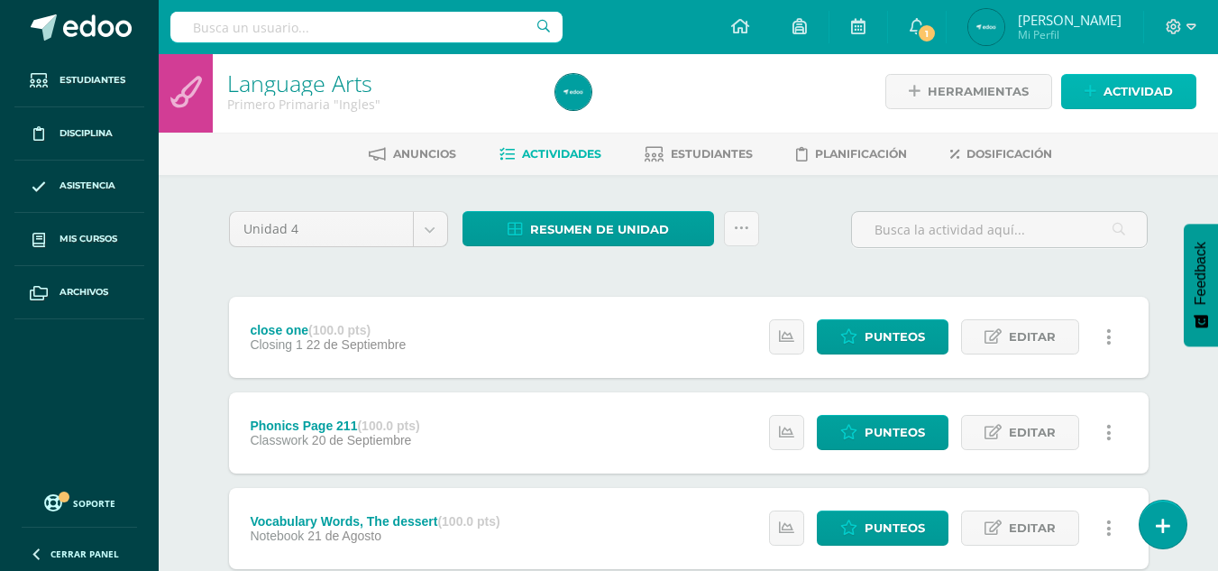
click at [1103, 87] on link "Actividad" at bounding box center [1129, 91] width 135 height 35
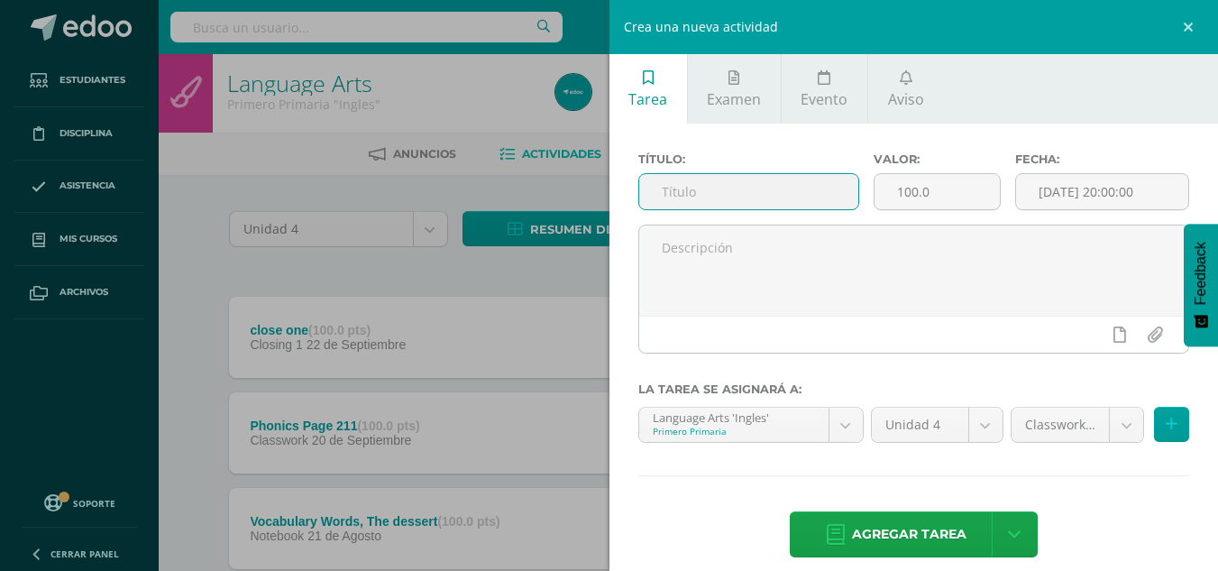
click at [671, 198] on input "text" at bounding box center [748, 191] width 219 height 35
type input "Notebook"
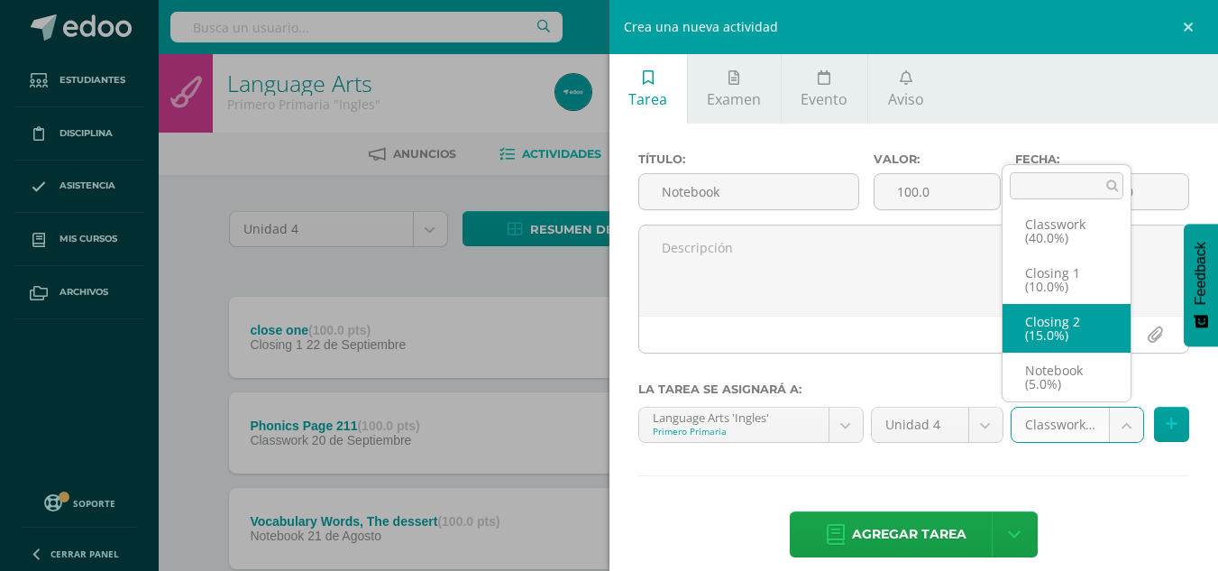
scroll to position [19, 0]
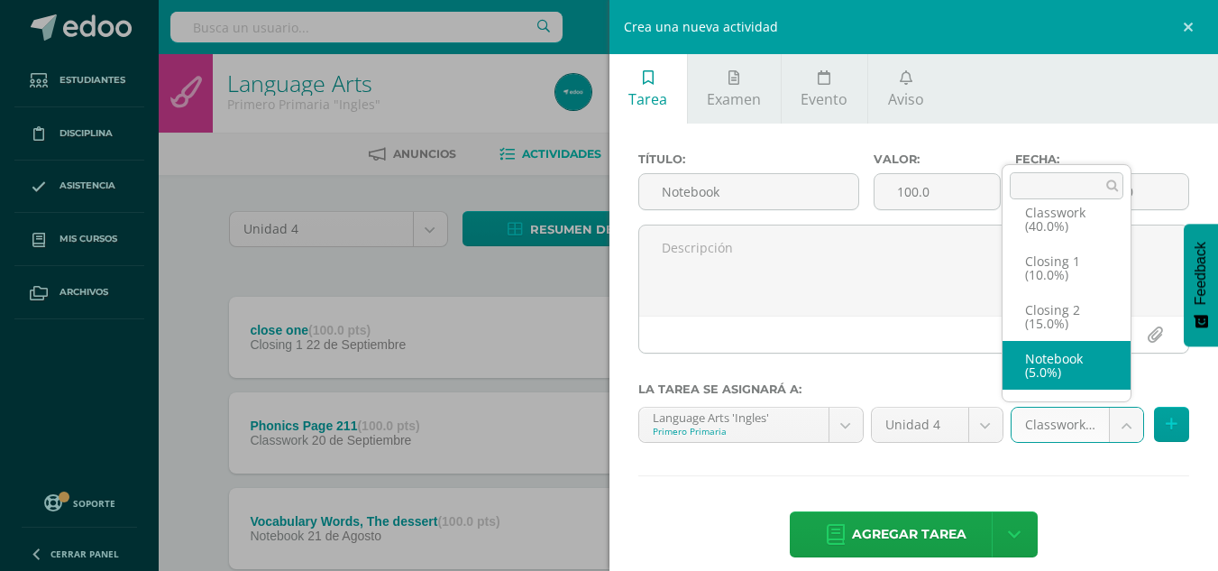
select select "235920"
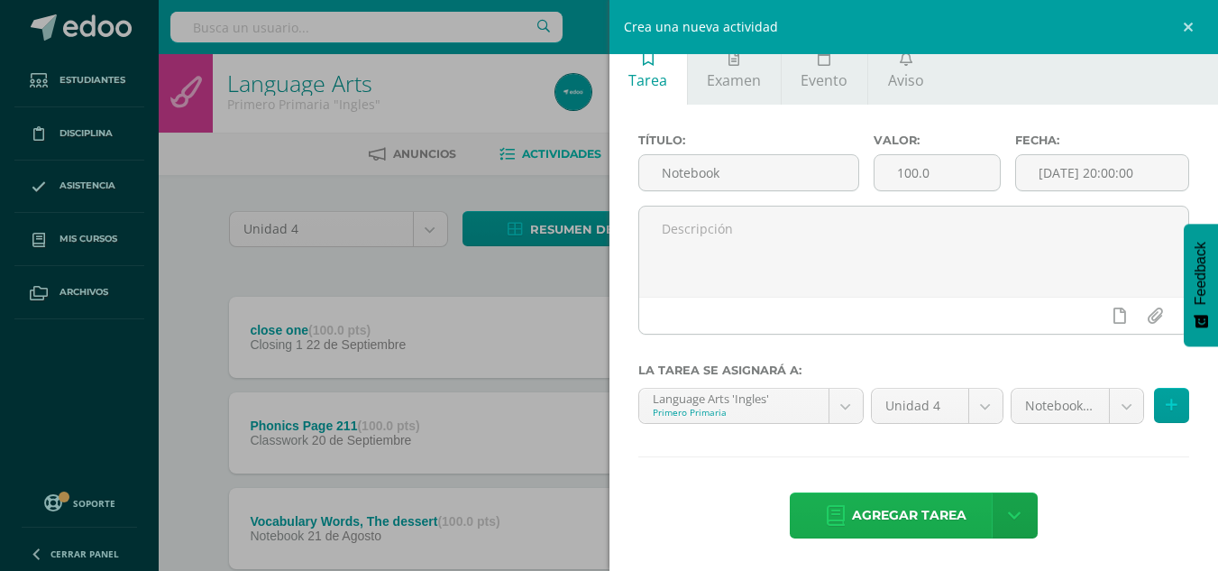
click at [896, 513] on span "Agregar tarea" at bounding box center [909, 515] width 115 height 44
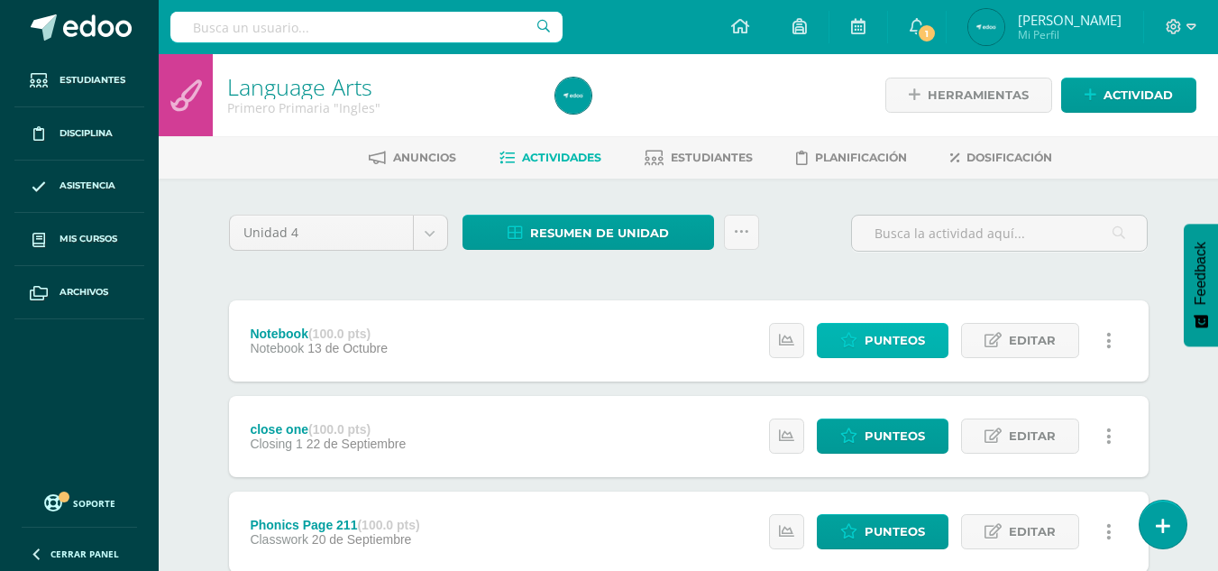
click at [861, 357] on link "Punteos" at bounding box center [883, 340] width 132 height 35
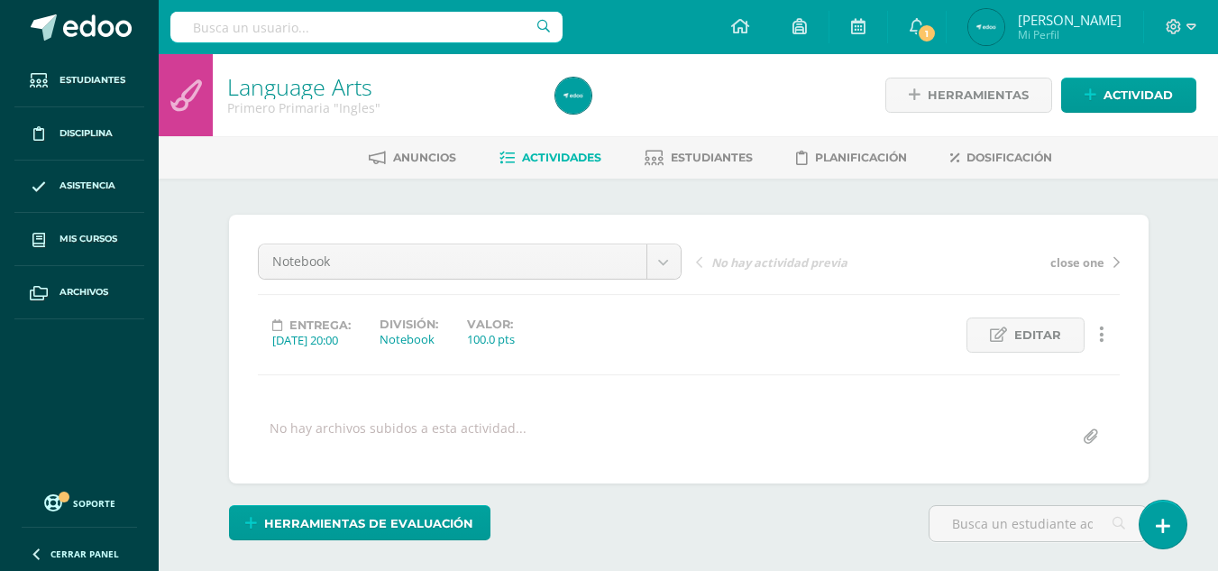
scroll to position [1, 0]
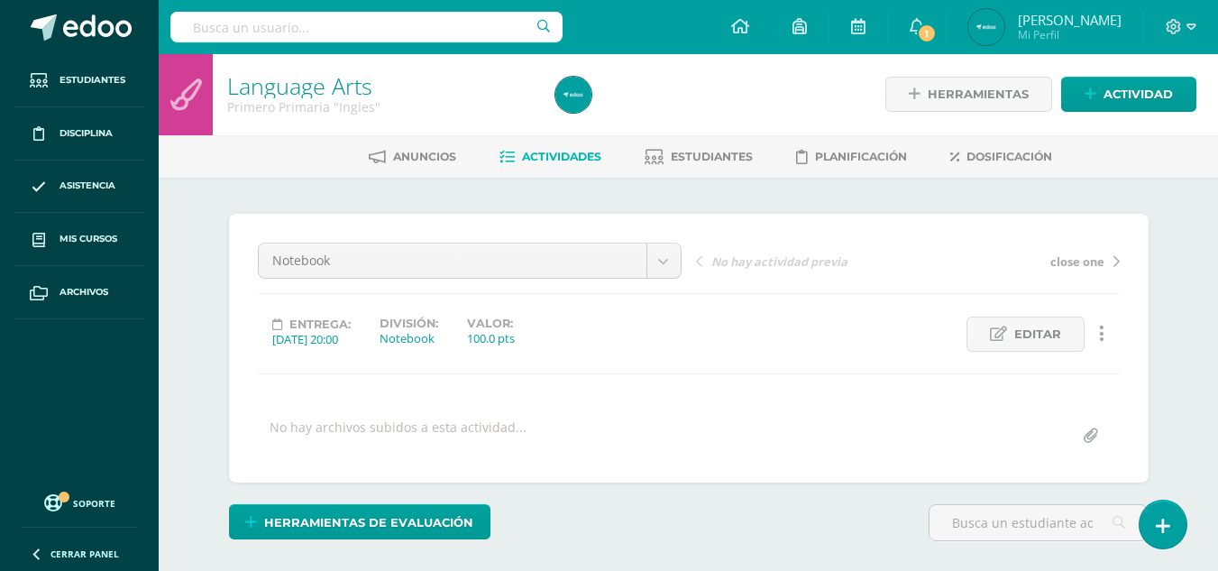
click at [567, 152] on span "Actividades" at bounding box center [561, 157] width 79 height 14
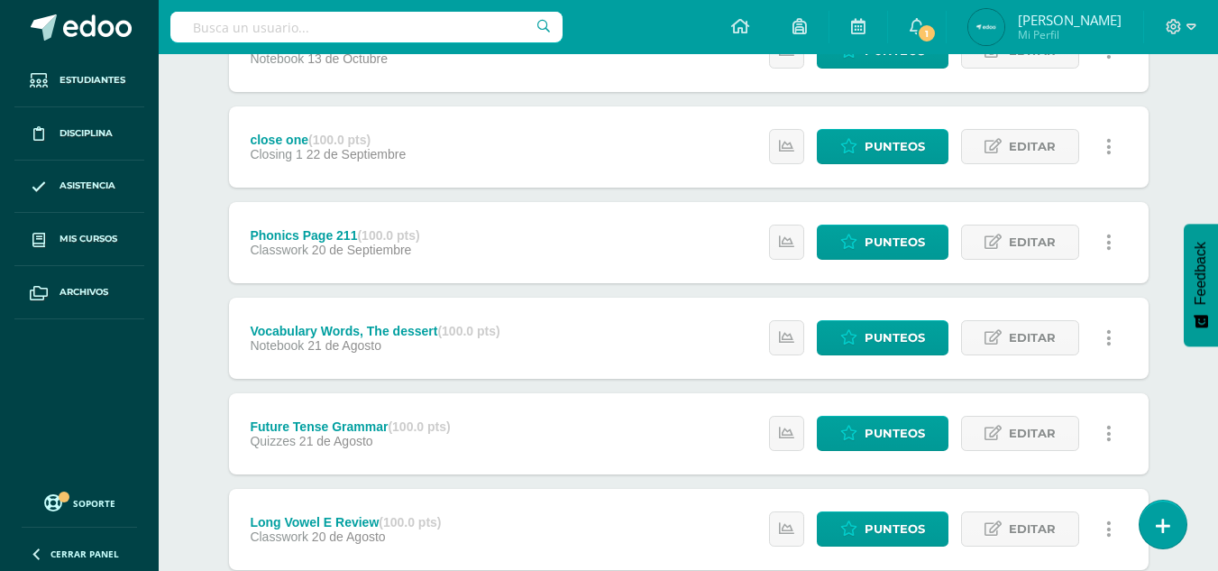
scroll to position [289, 0]
